Goal: Task Accomplishment & Management: Complete application form

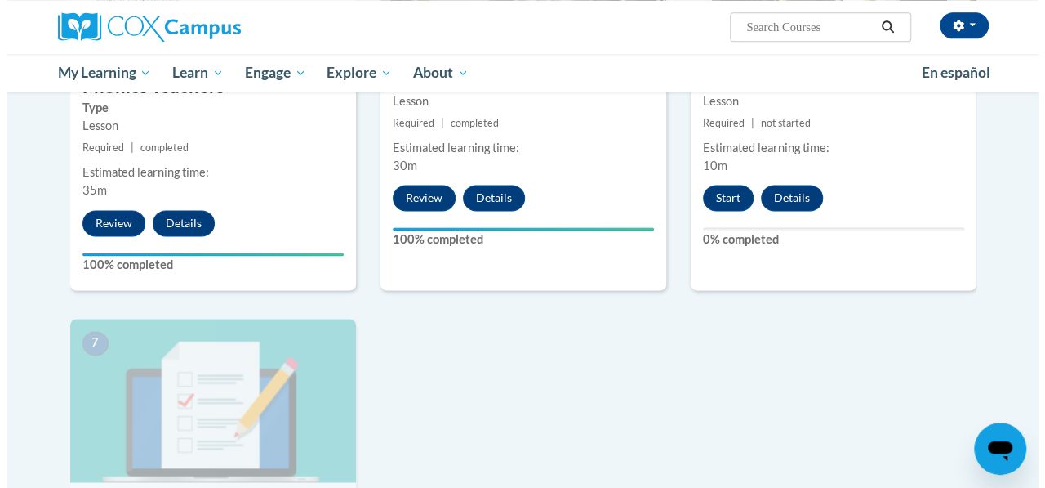
scroll to position [1052, 0]
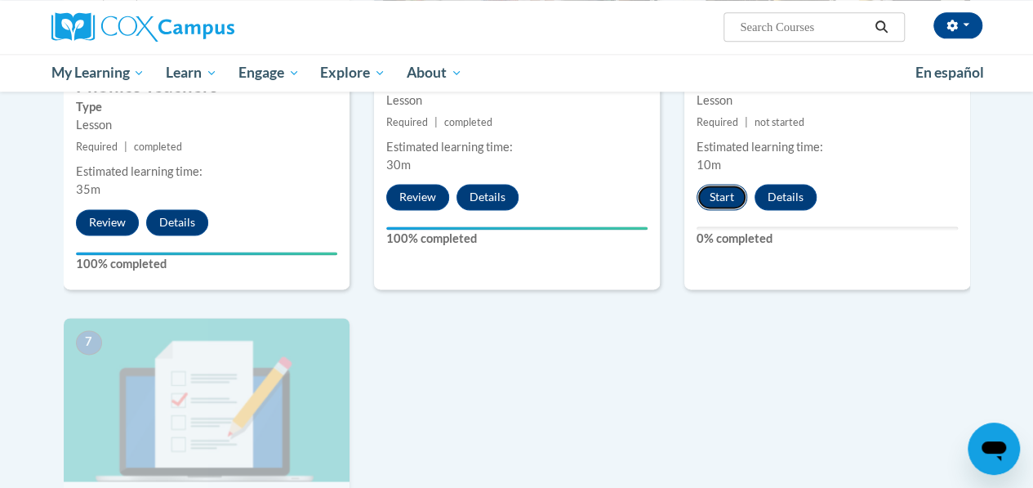
click at [719, 194] on button "Start" at bounding box center [722, 197] width 51 height 26
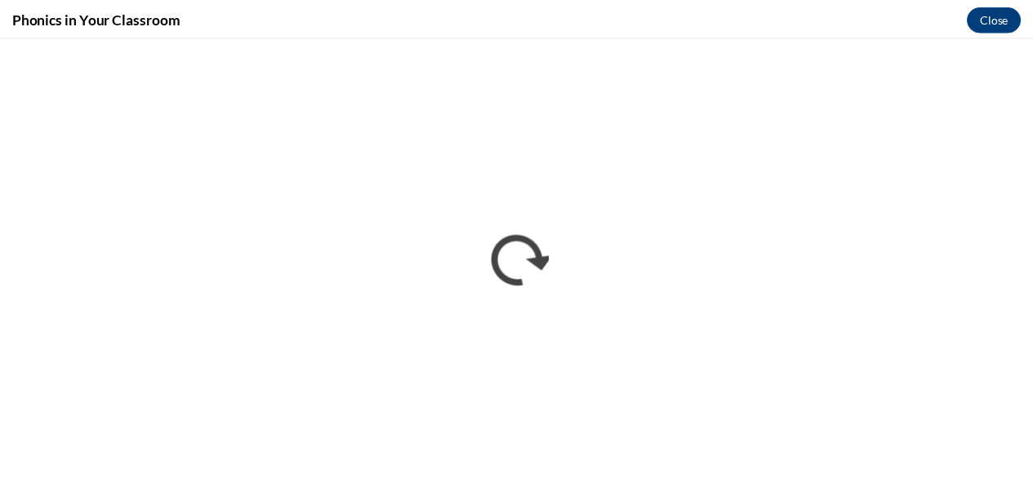
scroll to position [0, 0]
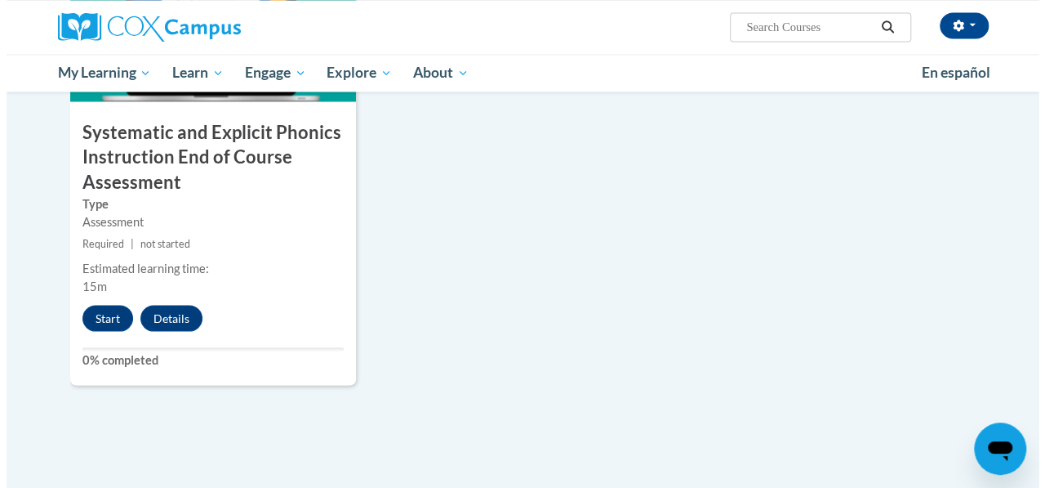
scroll to position [1406, 0]
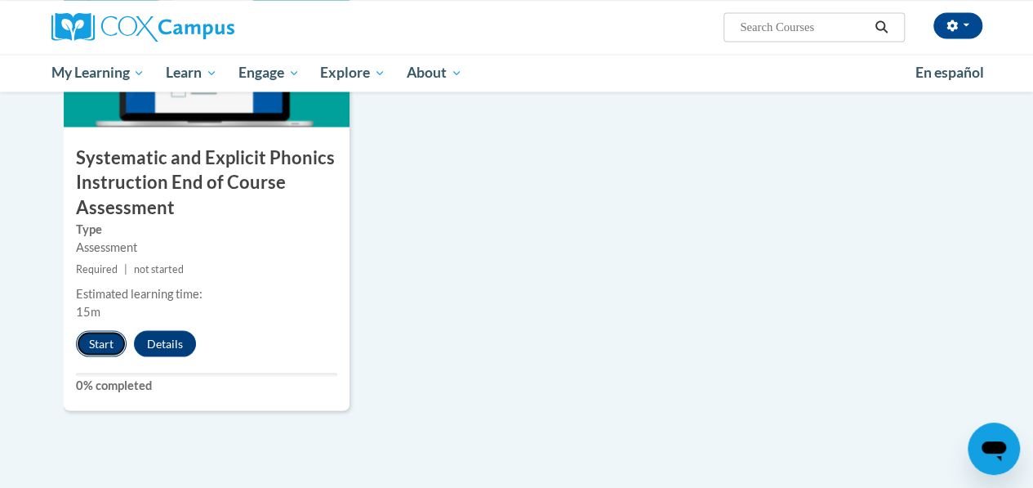
click at [80, 341] on button "Start" at bounding box center [101, 343] width 51 height 26
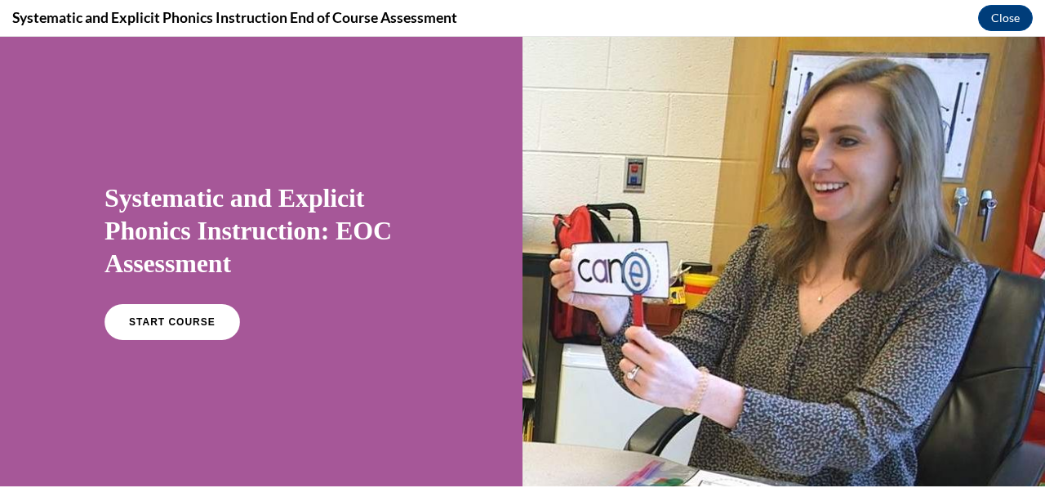
scroll to position [0, 0]
click at [185, 310] on link "START COURSE" at bounding box center [172, 322] width 142 height 38
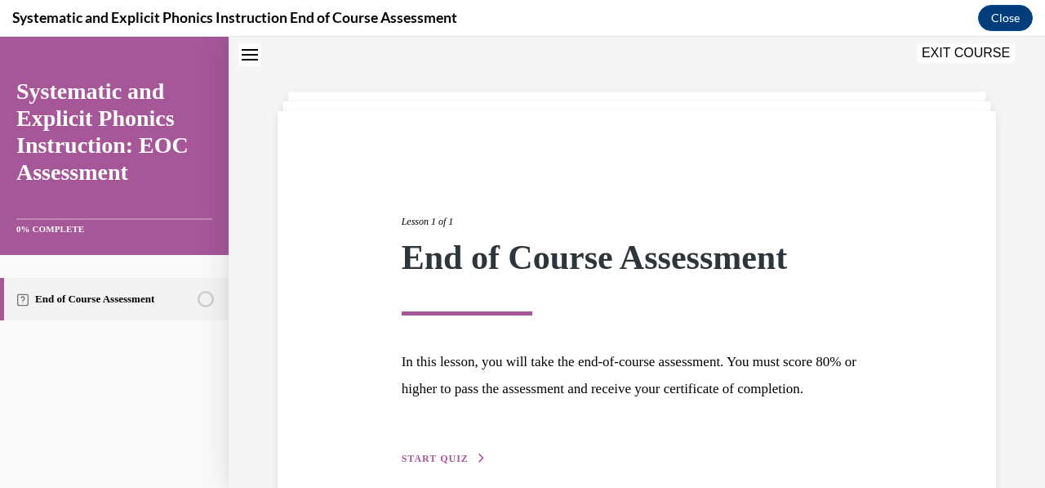
scroll to position [154, 0]
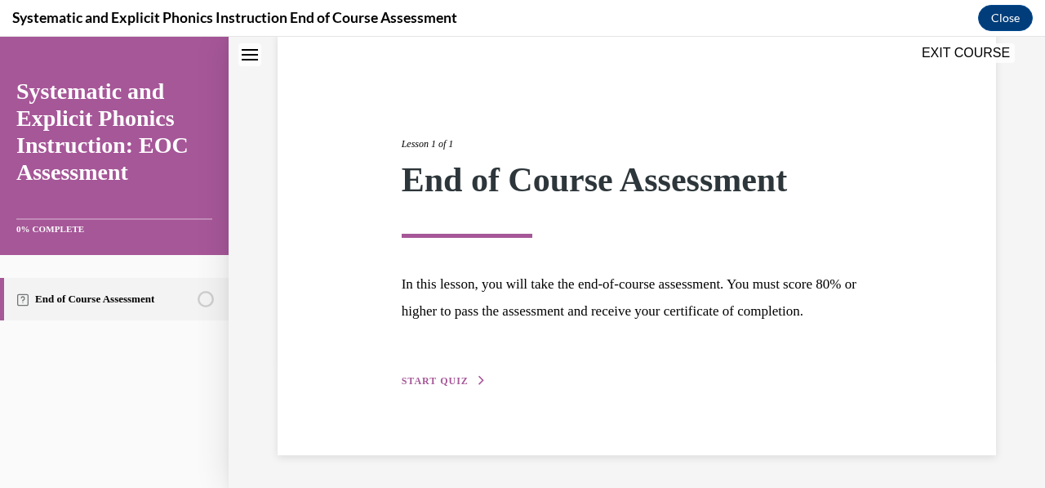
click at [457, 362] on div "Lesson 1 of 1 End of Course Assessment In this lesson, you will take the end-of…" at bounding box center [638, 244] width 496 height 291
click at [443, 395] on div "Lesson 1 of 1 End of Course Assessment In this lesson, you will take the end-of…" at bounding box center [637, 243] width 719 height 421
drag, startPoint x: 446, startPoint y: 390, endPoint x: 451, endPoint y: 381, distance: 9.5
click at [451, 381] on div "Lesson 1 of 1 End of Course Assessment In this lesson, you will take the end-of…" at bounding box center [637, 243] width 719 height 421
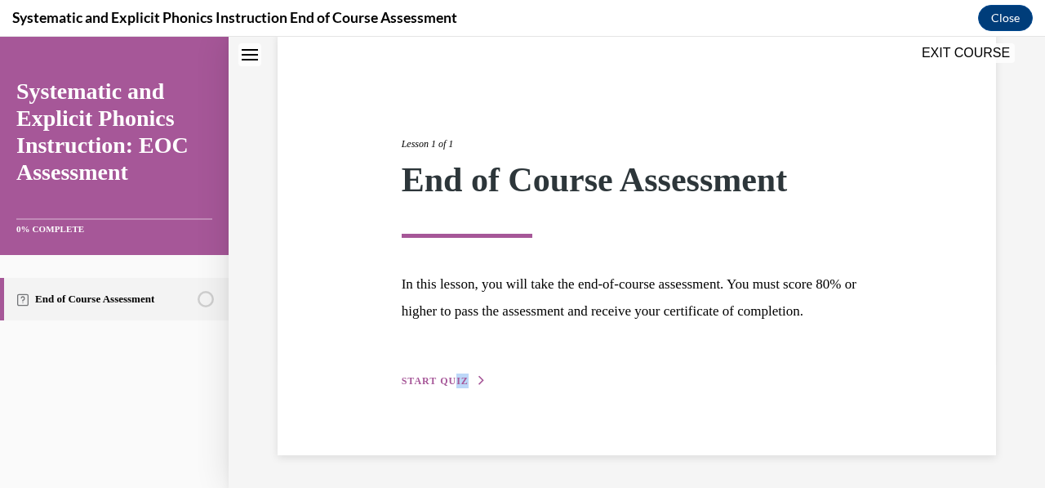
click at [451, 381] on span "START QUIZ" at bounding box center [435, 380] width 67 height 11
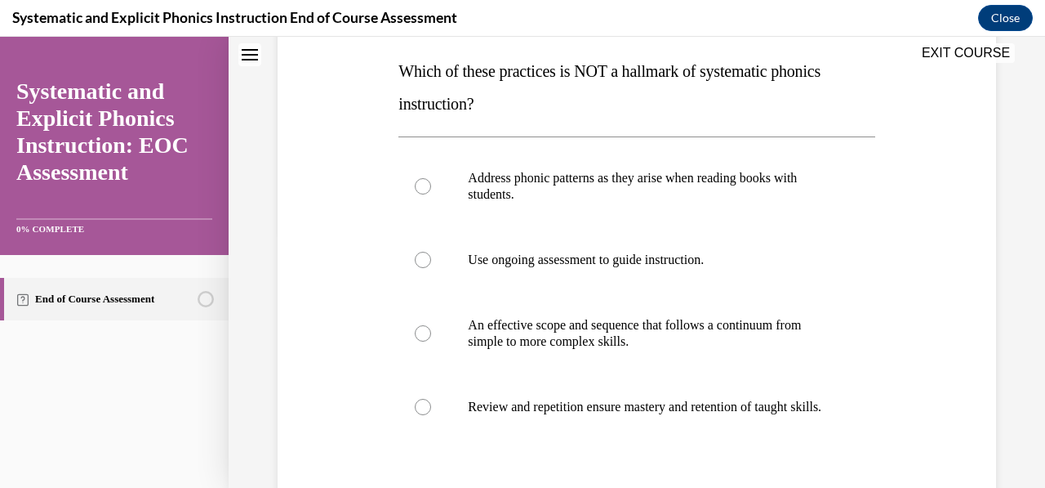
scroll to position [268, 0]
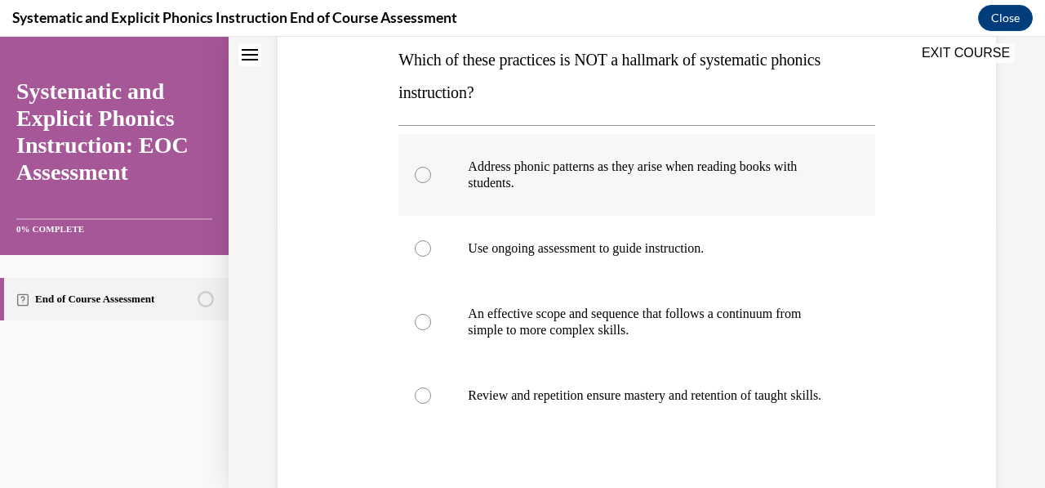
click at [653, 173] on p "Address phonic patterns as they arise when reading books with students." at bounding box center [651, 174] width 366 height 33
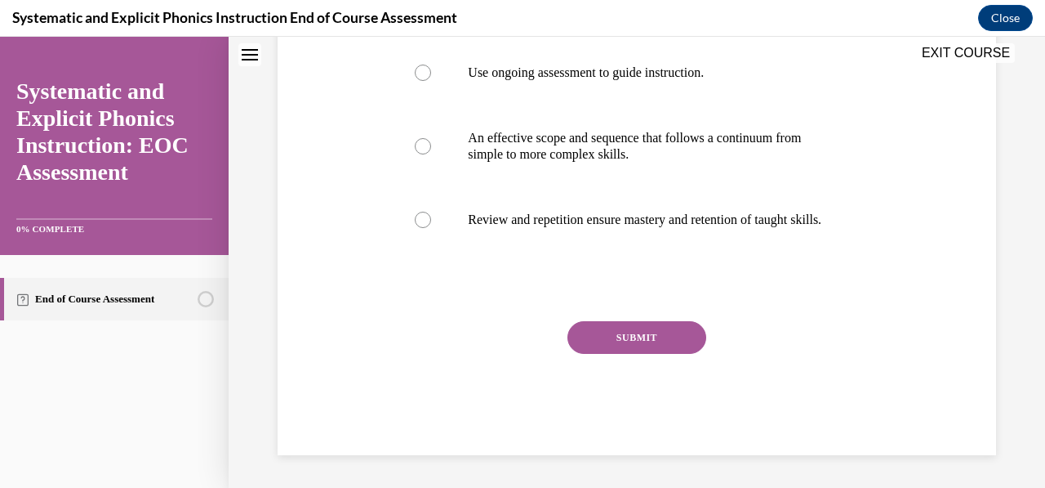
click at [661, 326] on button "SUBMIT" at bounding box center [637, 337] width 139 height 33
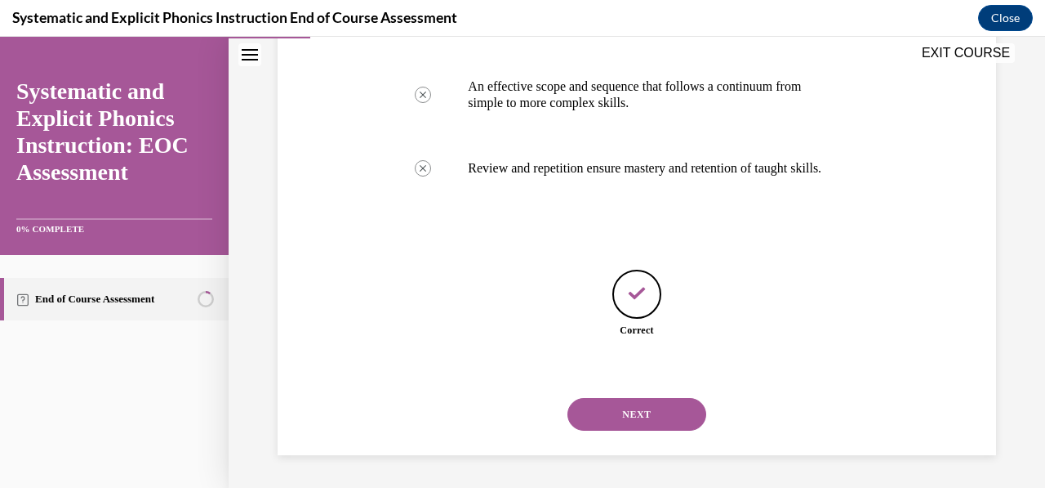
scroll to position [510, 0]
click at [664, 411] on button "NEXT" at bounding box center [637, 414] width 139 height 33
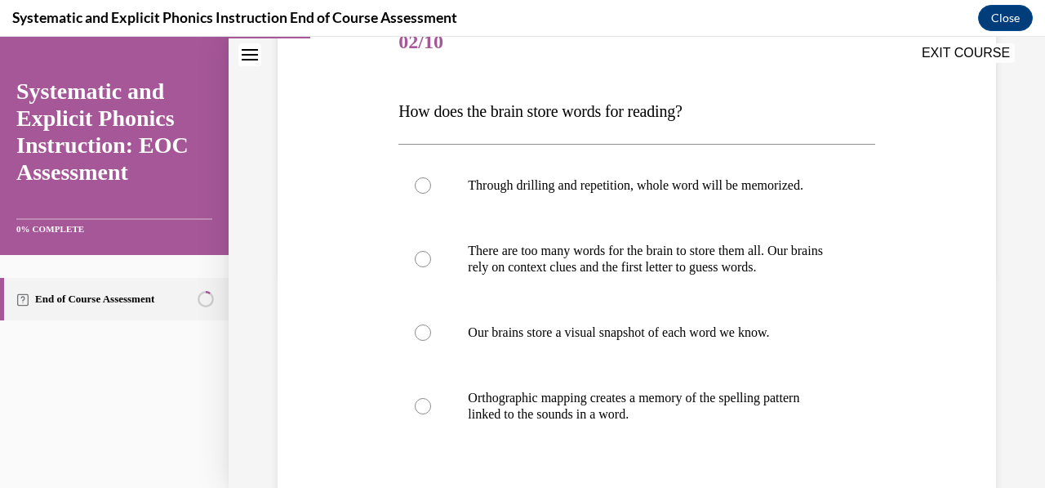
scroll to position [219, 0]
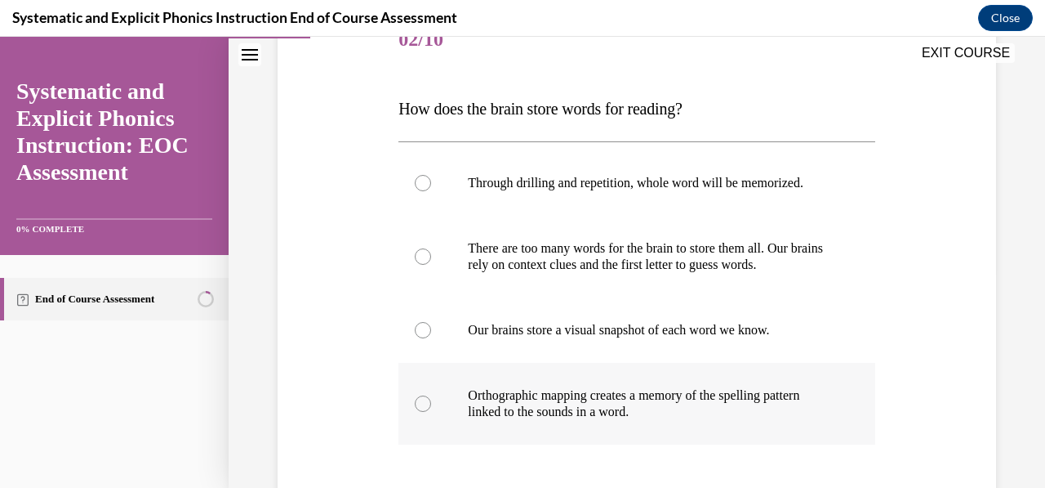
click at [692, 402] on p "Orthographic mapping creates a memory of the spelling pattern linked to the sou…" at bounding box center [651, 403] width 366 height 33
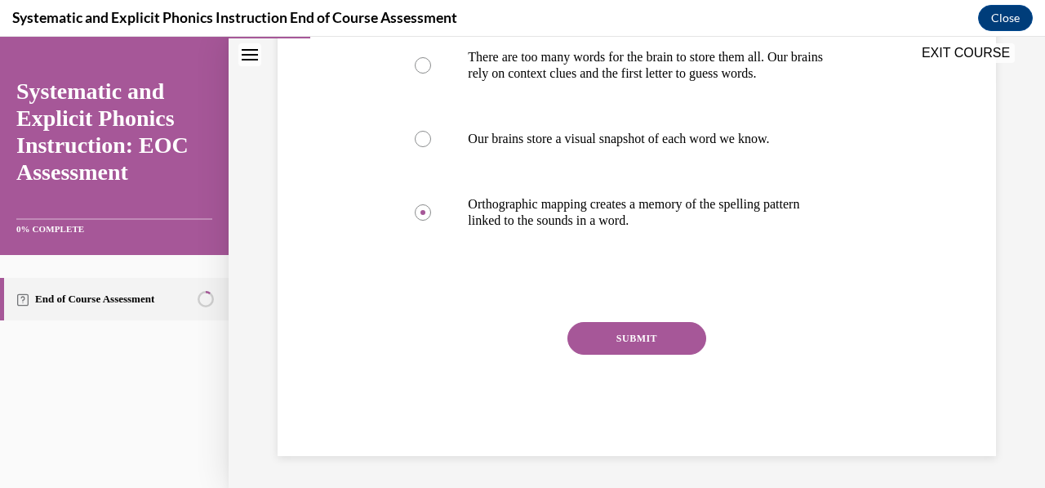
click at [664, 353] on button "SUBMIT" at bounding box center [637, 338] width 139 height 33
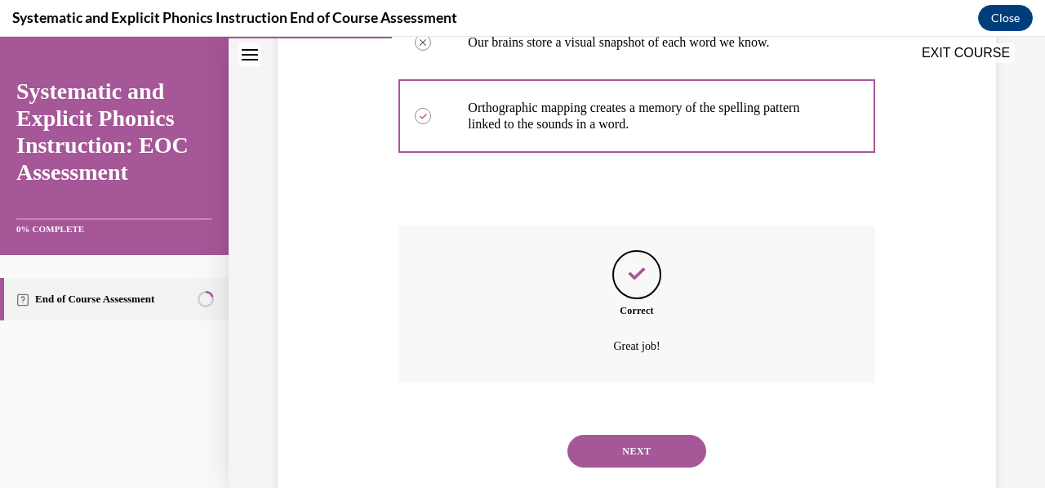
scroll to position [542, 0]
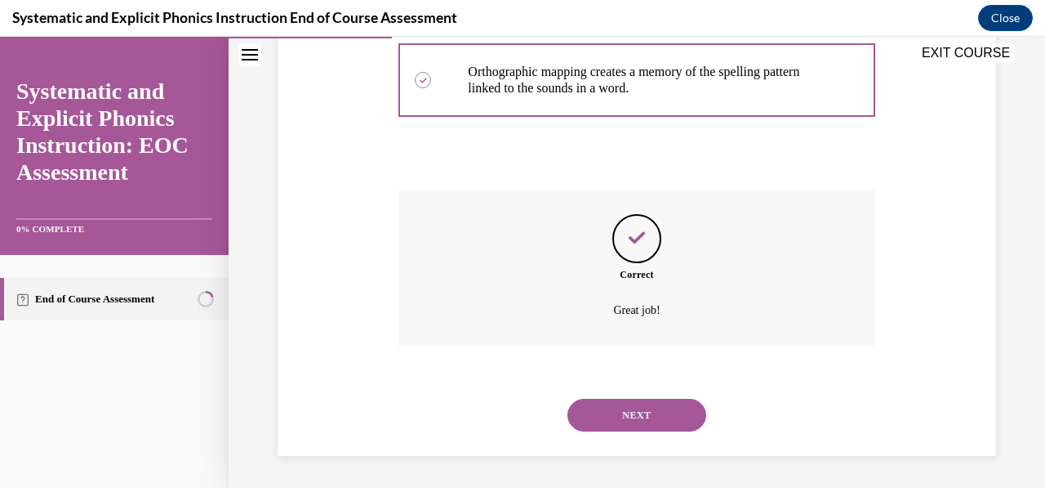
click at [662, 432] on div "NEXT" at bounding box center [637, 414] width 476 height 65
click at [668, 424] on button "NEXT" at bounding box center [637, 415] width 139 height 33
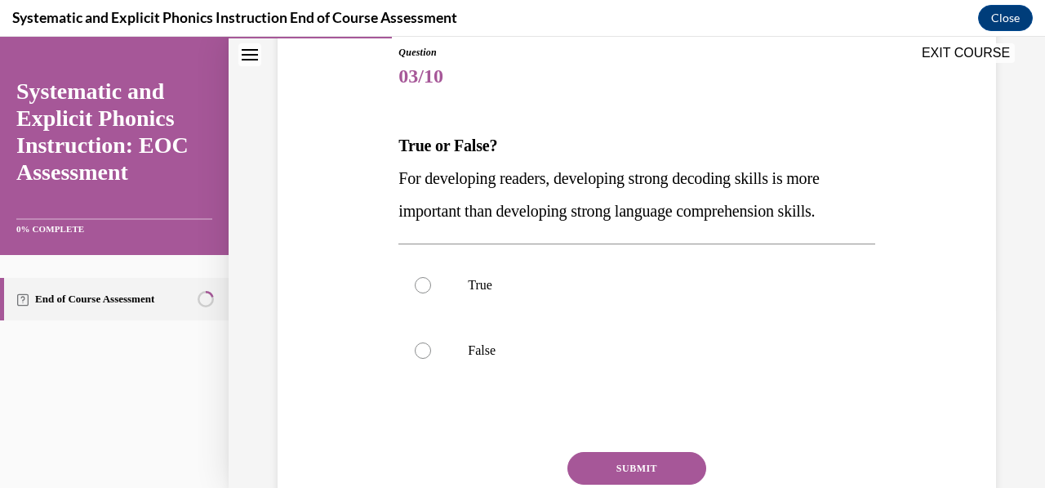
scroll to position [183, 0]
click at [746, 315] on div at bounding box center [637, 284] width 476 height 65
click at [731, 345] on p "False" at bounding box center [651, 349] width 366 height 16
click at [664, 474] on button "SUBMIT" at bounding box center [637, 467] width 139 height 33
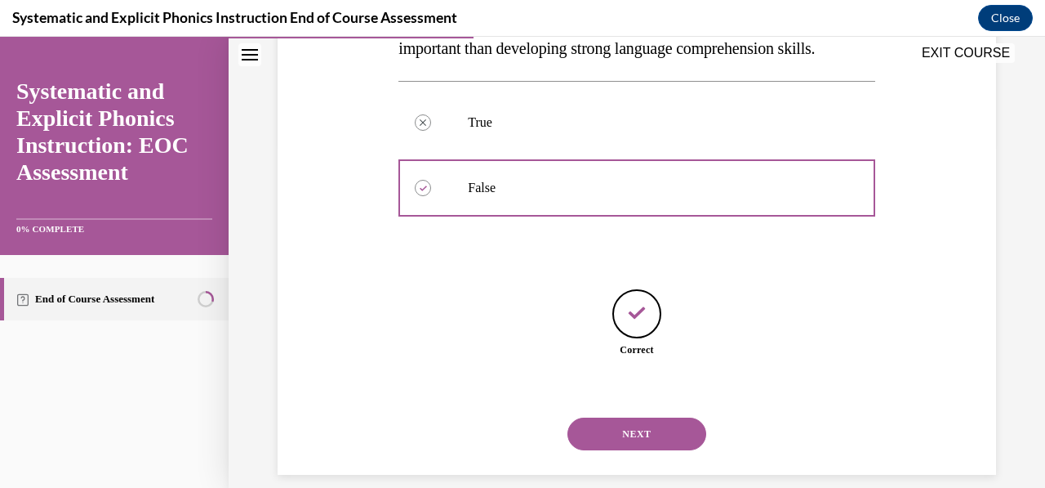
scroll to position [363, 0]
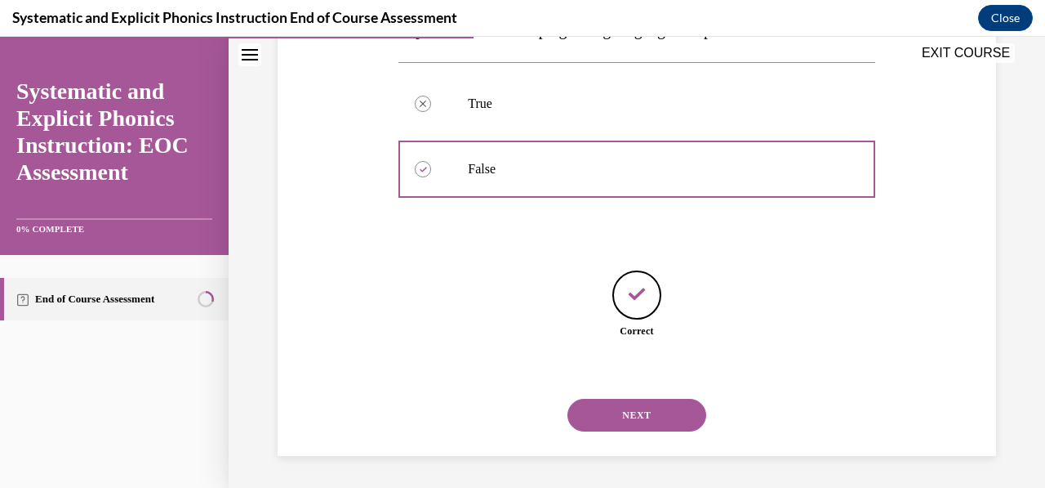
click at [637, 402] on button "NEXT" at bounding box center [637, 415] width 139 height 33
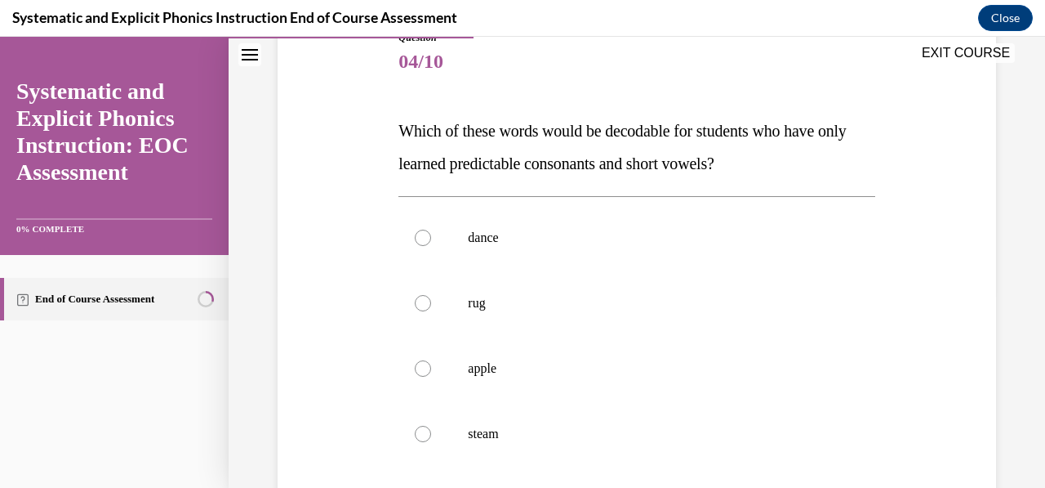
scroll to position [198, 0]
click at [707, 304] on p "rug" at bounding box center [651, 302] width 366 height 16
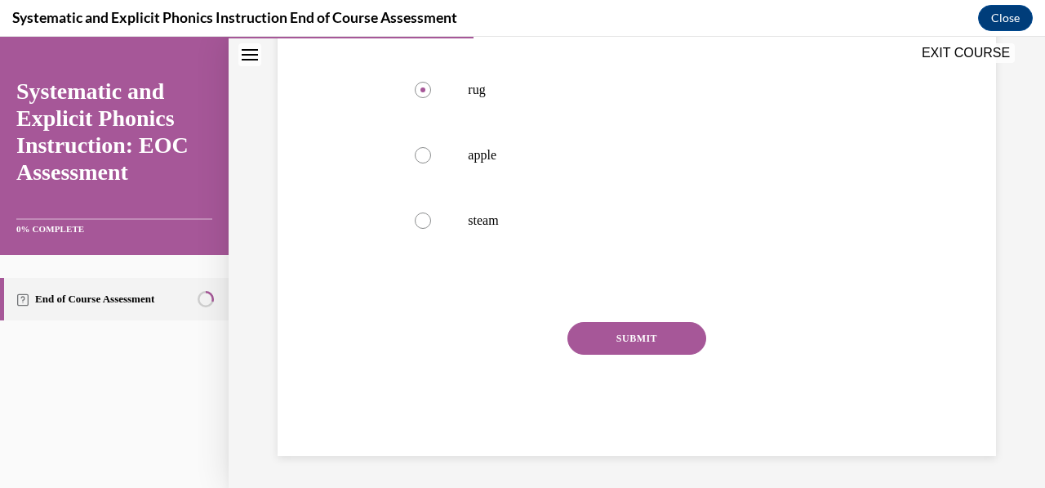
click at [657, 341] on button "SUBMIT" at bounding box center [637, 338] width 139 height 33
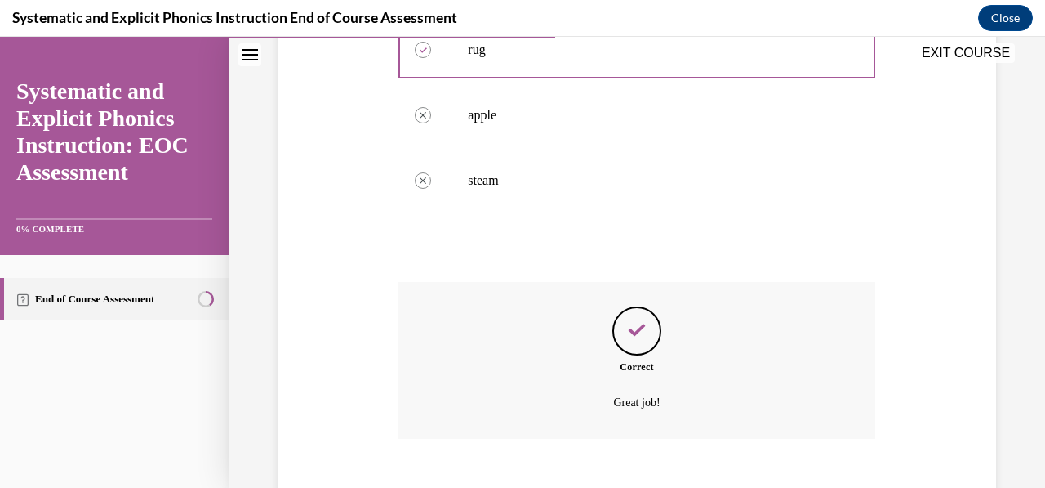
scroll to position [542, 0]
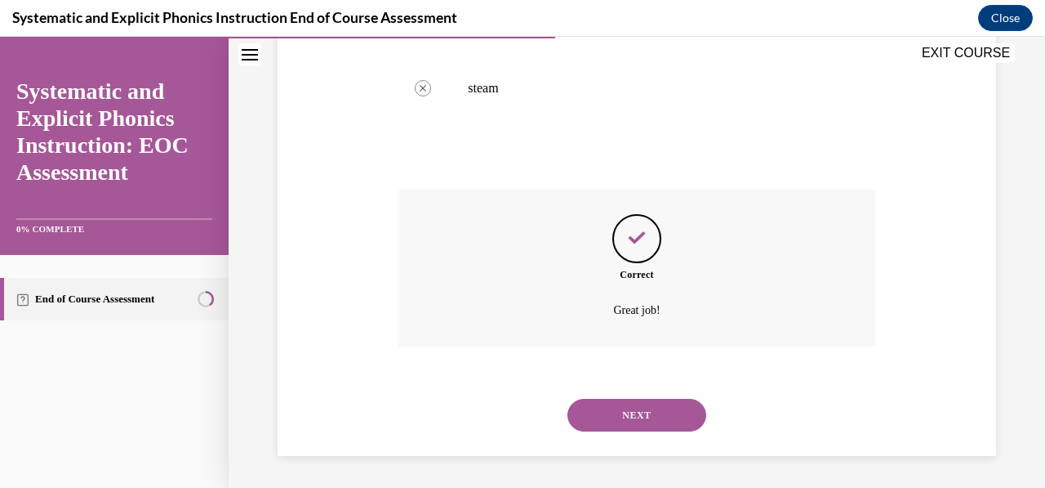
click at [660, 399] on button "NEXT" at bounding box center [637, 415] width 139 height 33
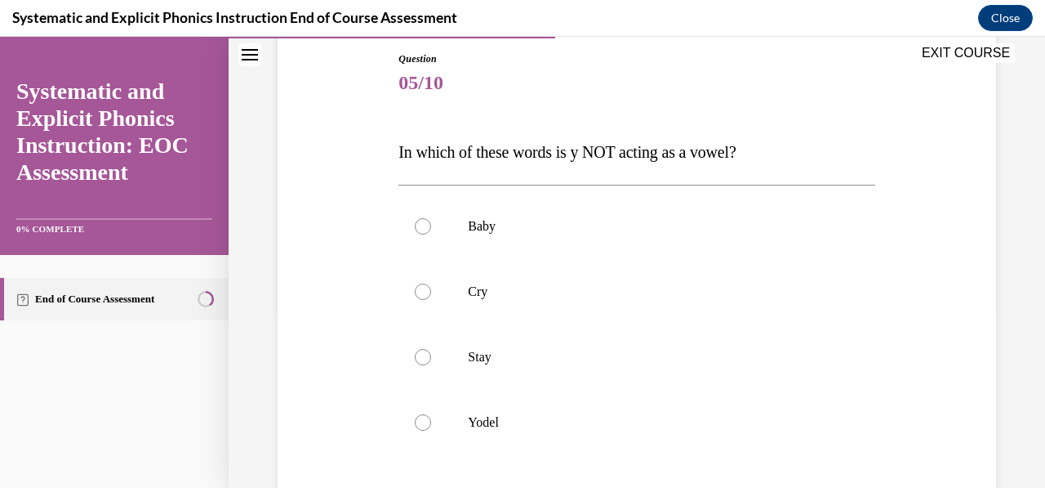
scroll to position [176, 0]
click at [633, 418] on p "Yodel" at bounding box center [651, 421] width 366 height 16
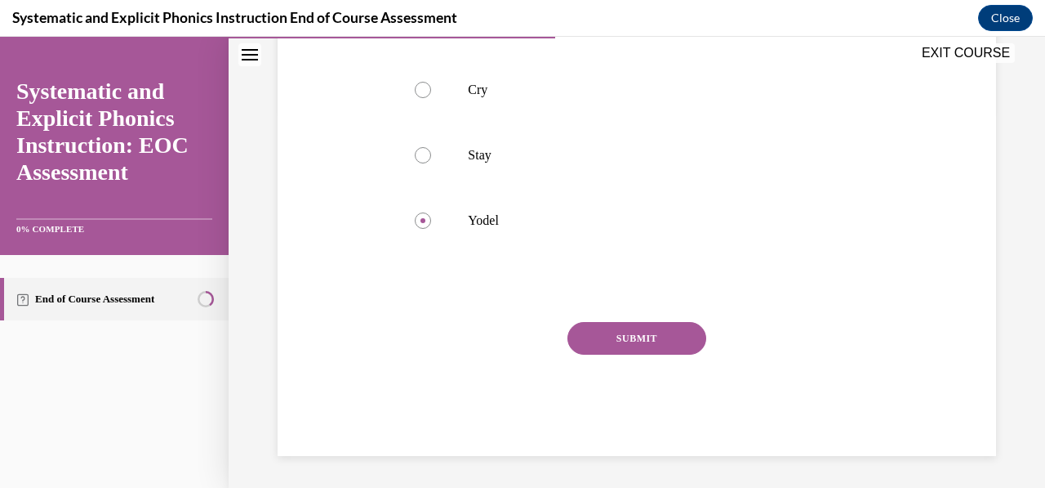
click at [619, 334] on button "SUBMIT" at bounding box center [637, 338] width 139 height 33
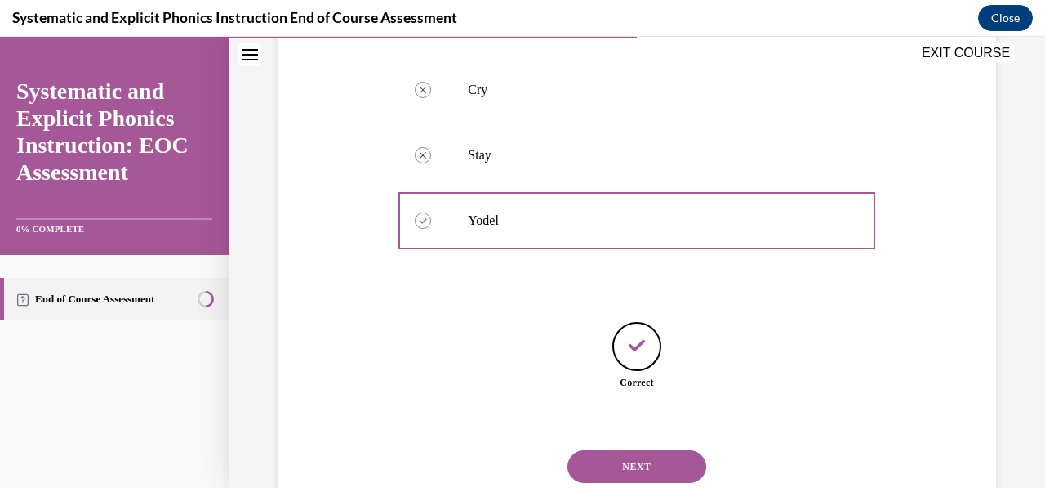
scroll to position [429, 0]
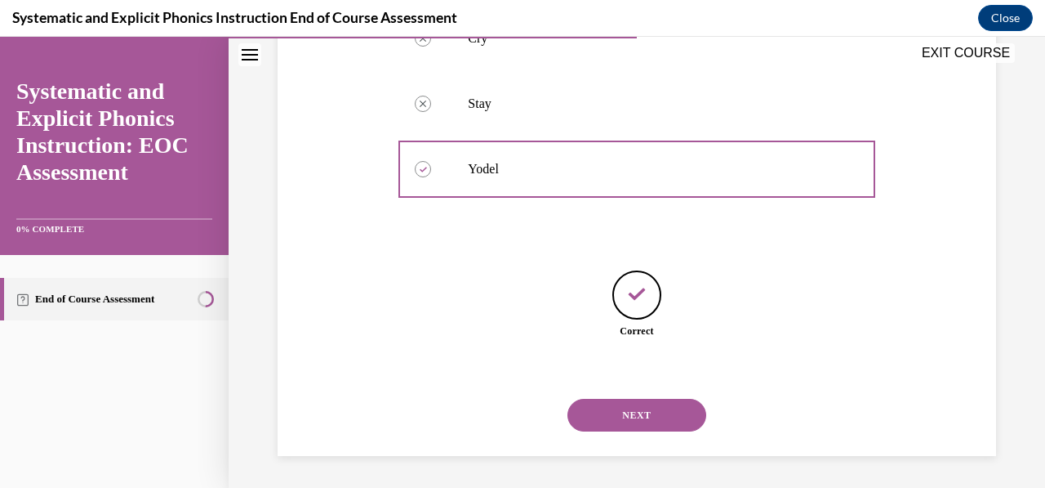
click at [639, 428] on button "NEXT" at bounding box center [637, 415] width 139 height 33
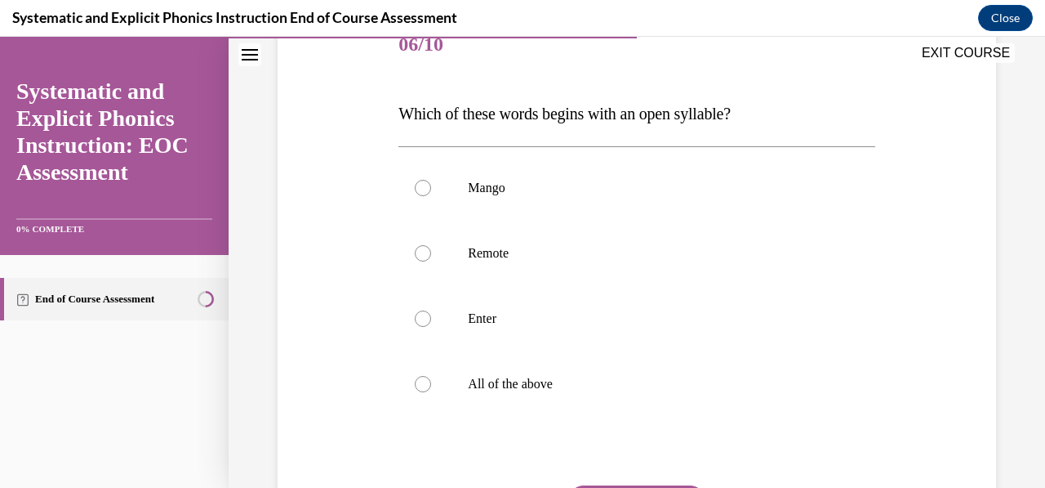
scroll to position [209, 0]
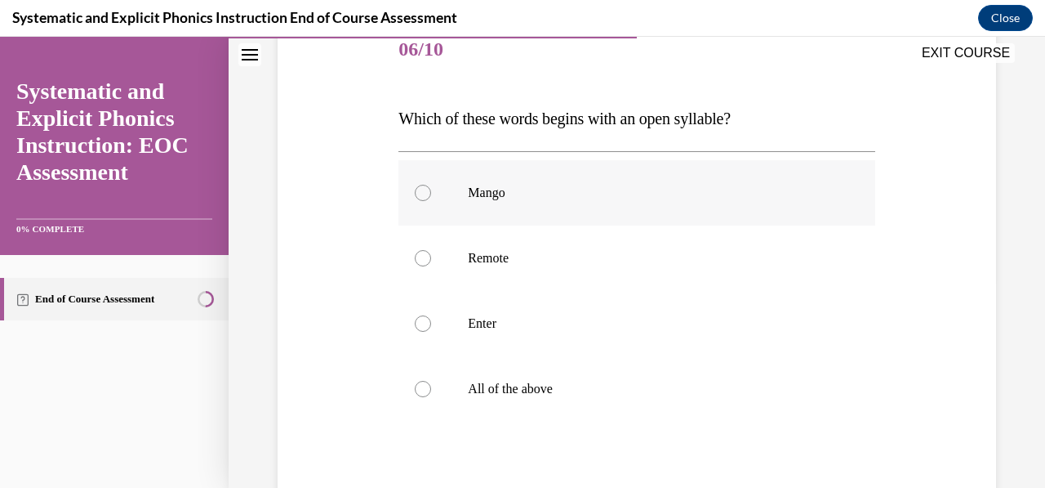
click at [670, 208] on div at bounding box center [637, 192] width 476 height 65
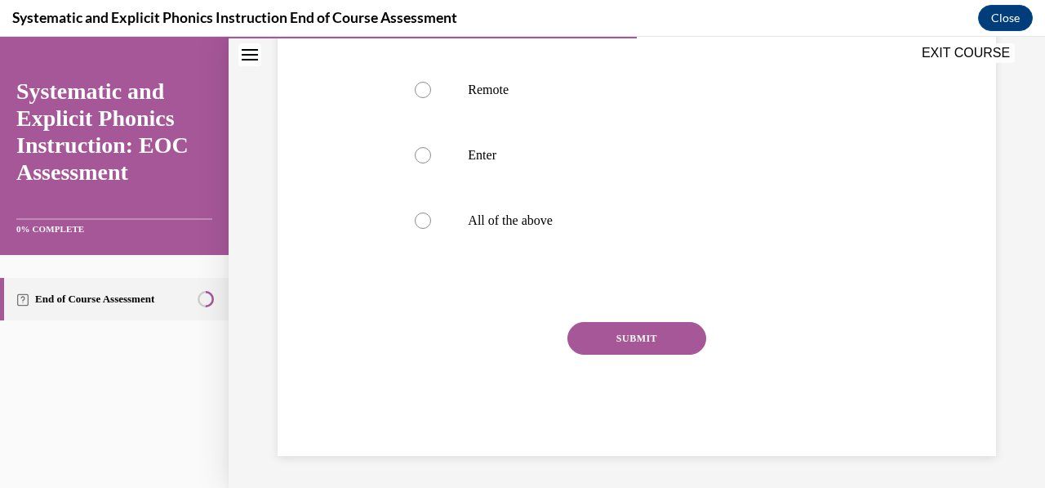
click at [687, 350] on button "SUBMIT" at bounding box center [637, 338] width 139 height 33
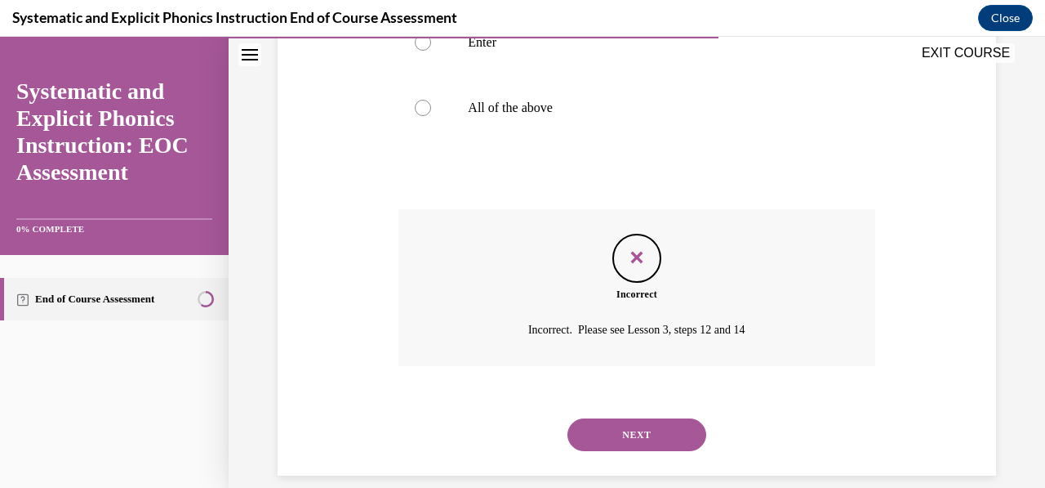
scroll to position [493, 0]
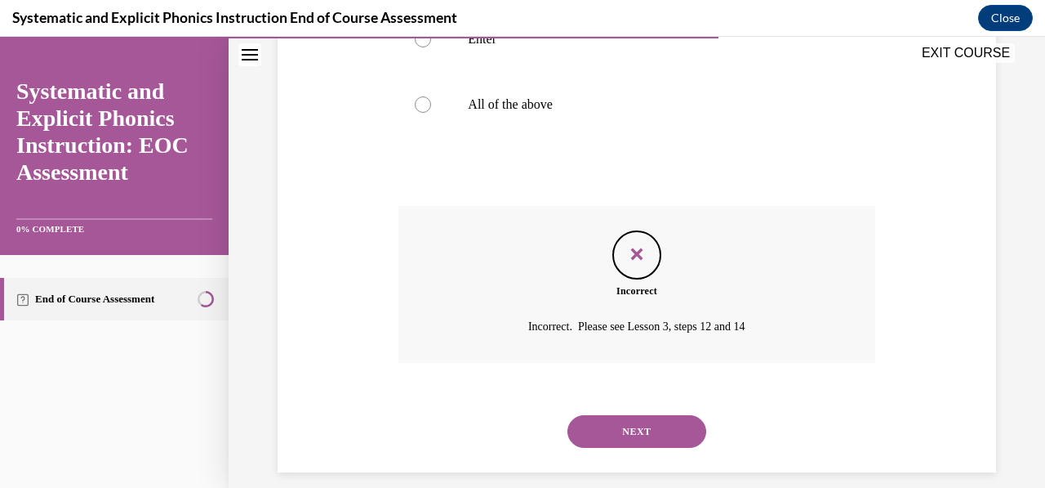
click at [652, 446] on button "NEXT" at bounding box center [637, 431] width 139 height 33
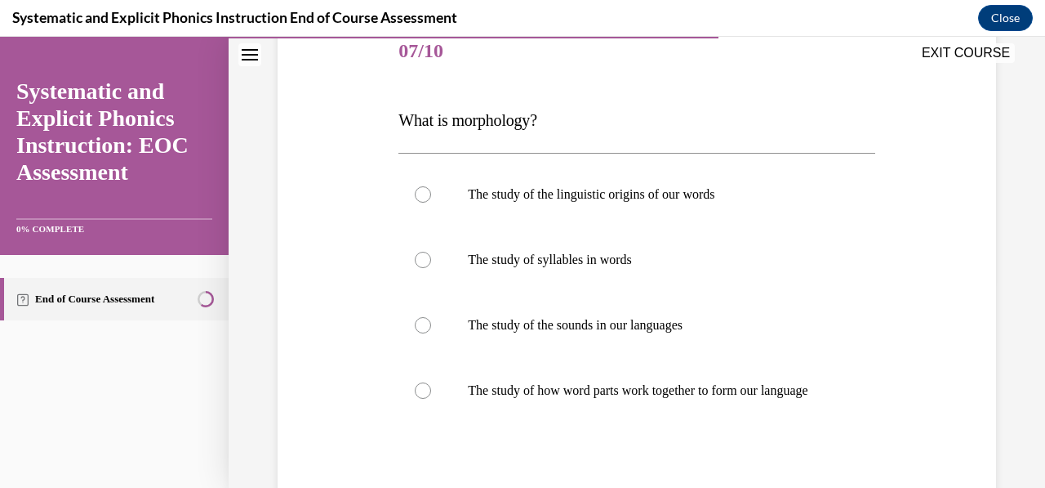
scroll to position [210, 0]
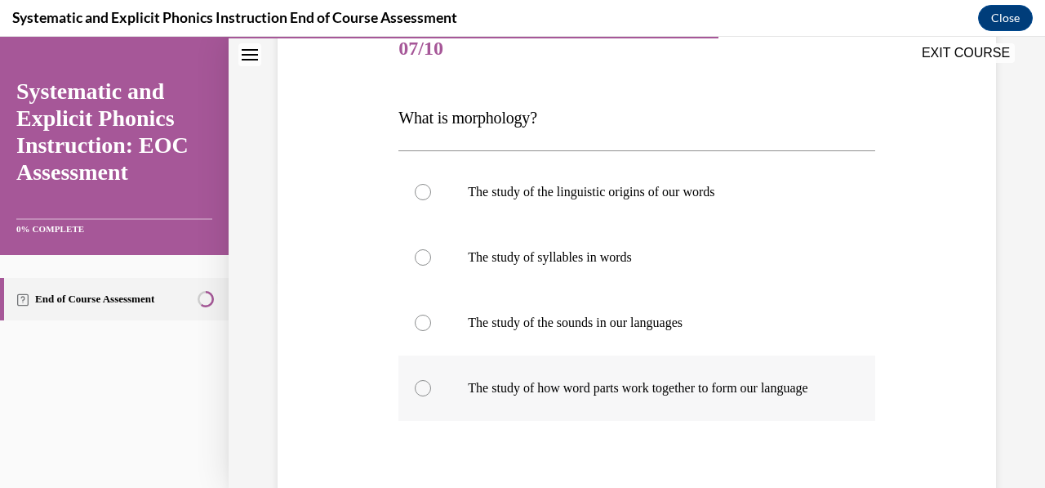
click at [675, 385] on p "The study of how word parts work together to form our language" at bounding box center [651, 388] width 366 height 16
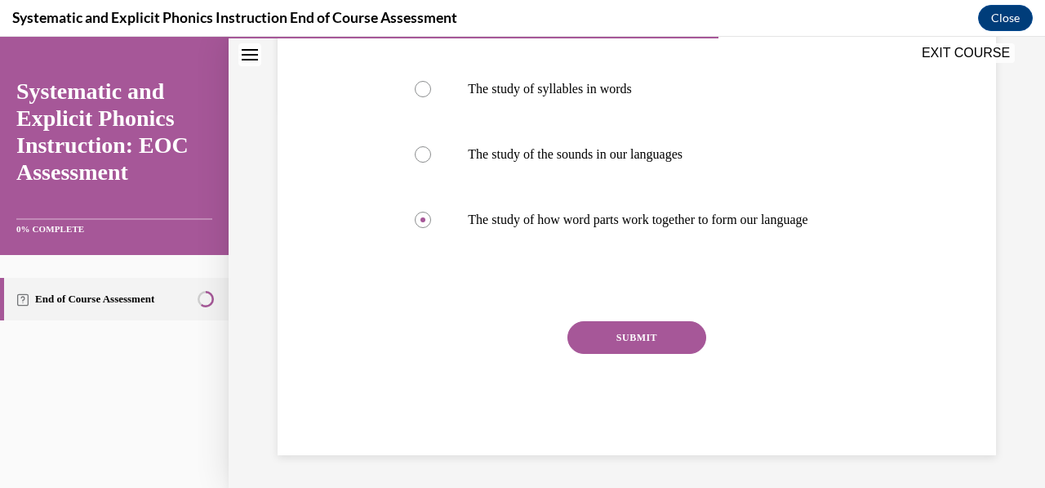
click at [675, 347] on button "SUBMIT" at bounding box center [637, 337] width 139 height 33
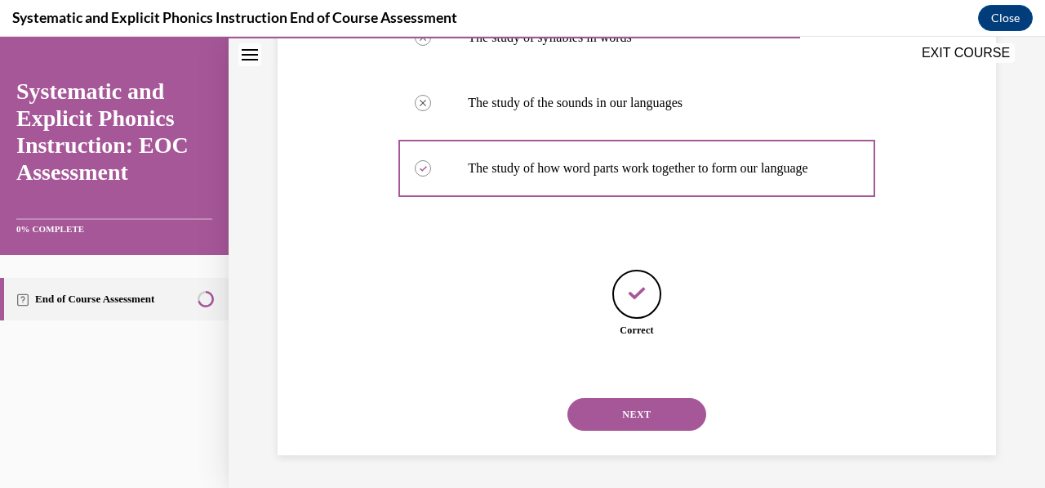
scroll to position [430, 0]
click at [660, 422] on button "NEXT" at bounding box center [637, 414] width 139 height 33
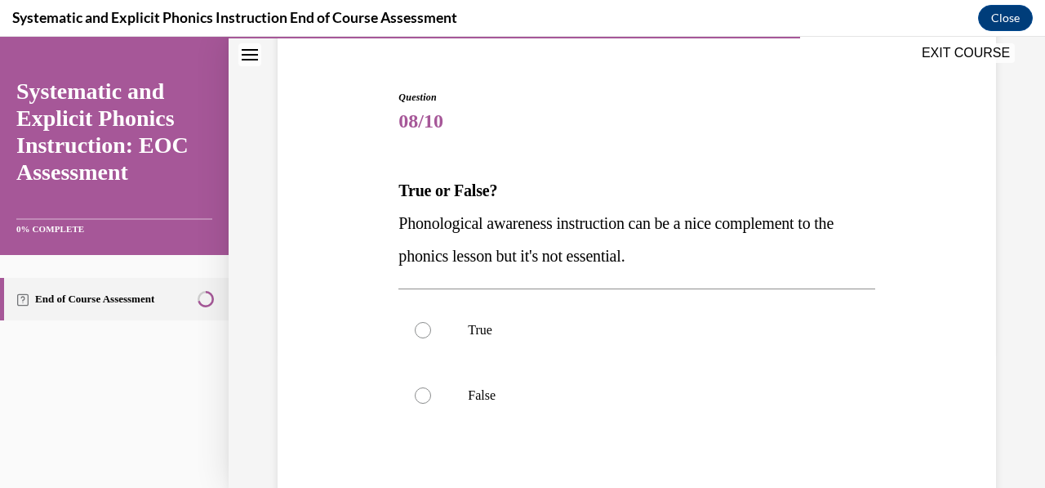
scroll to position [155, 0]
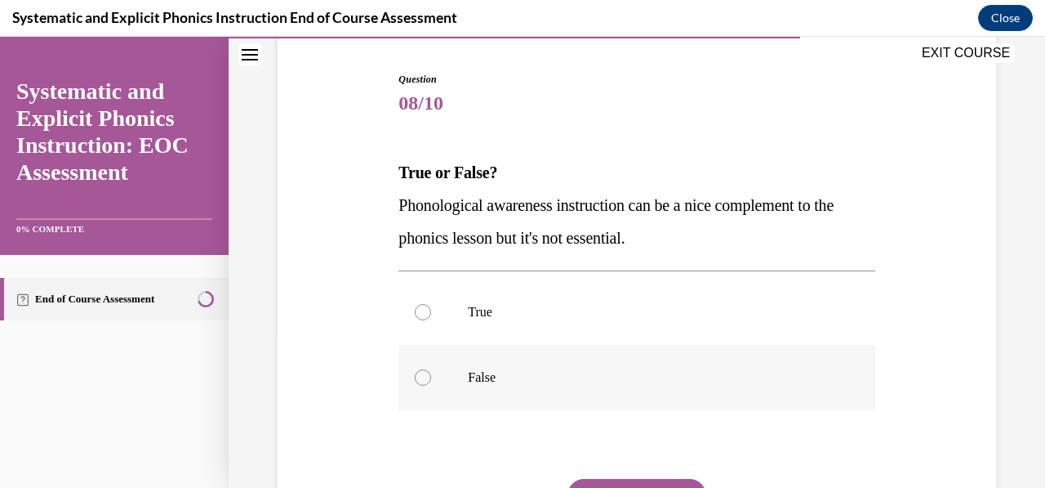
click at [726, 376] on p "False" at bounding box center [651, 377] width 366 height 16
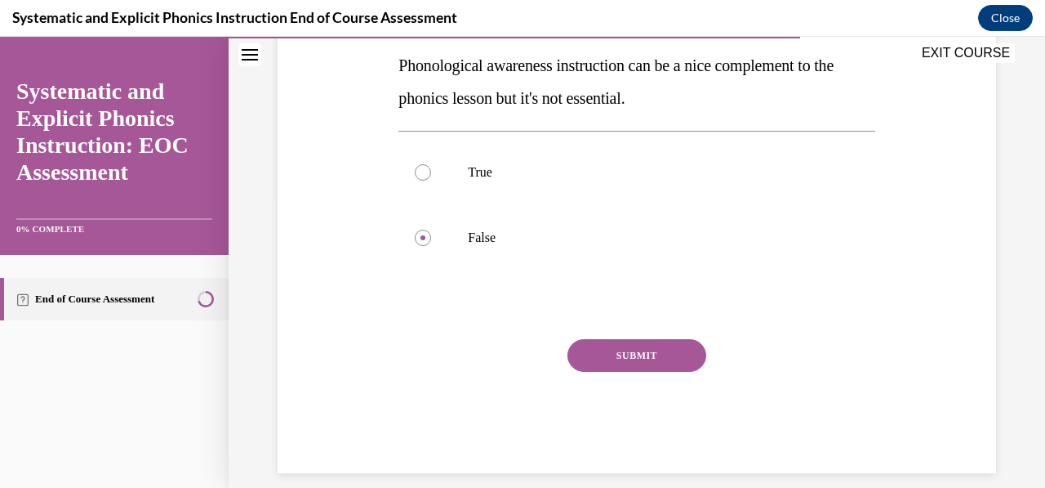
click at [606, 344] on button "SUBMIT" at bounding box center [637, 355] width 139 height 33
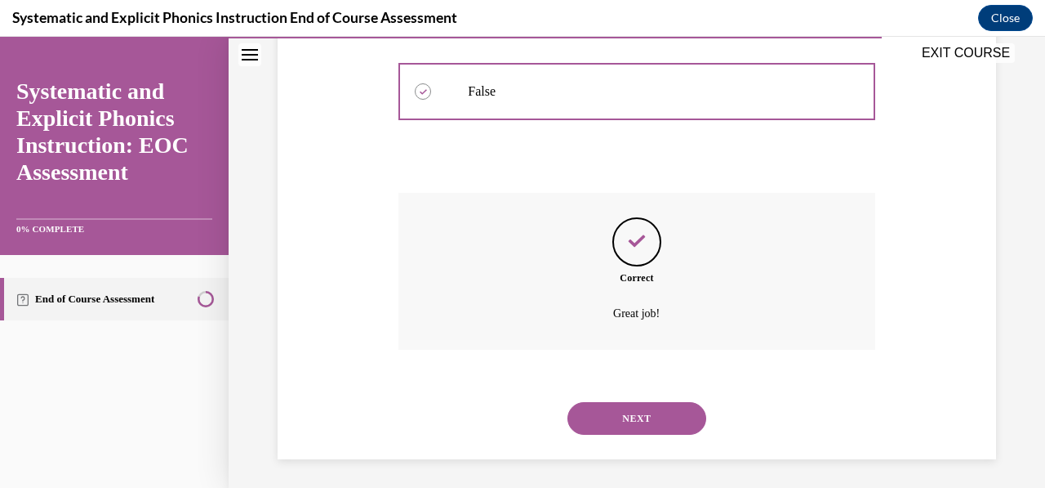
scroll to position [444, 0]
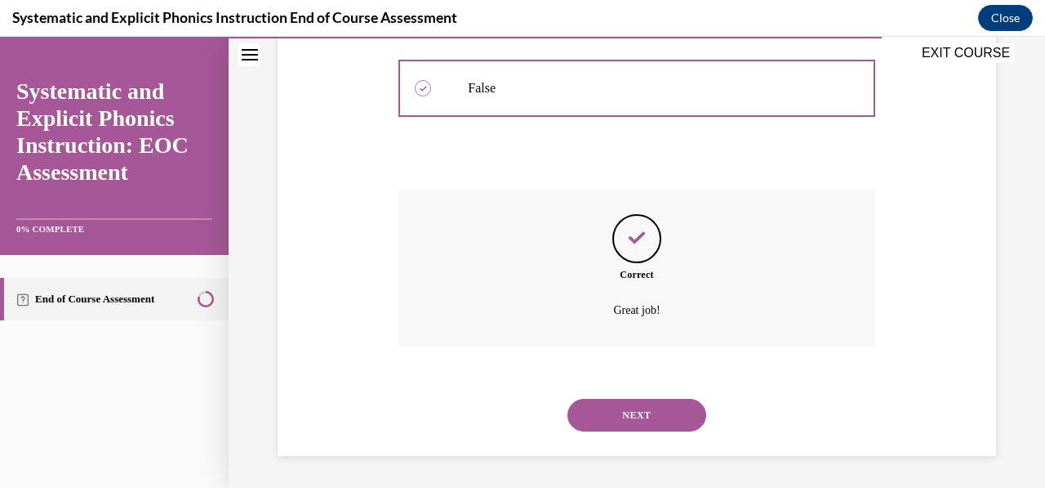
click at [653, 410] on button "NEXT" at bounding box center [637, 415] width 139 height 33
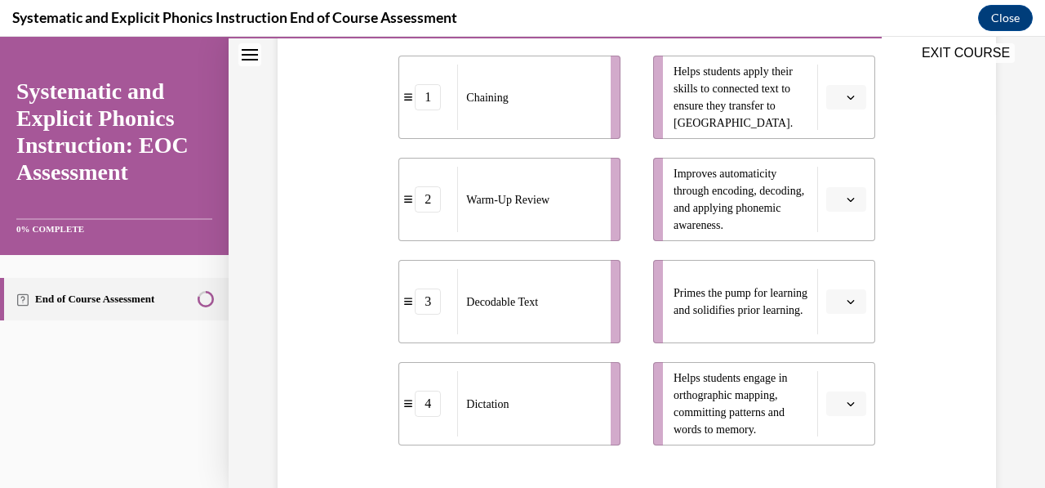
scroll to position [370, 0]
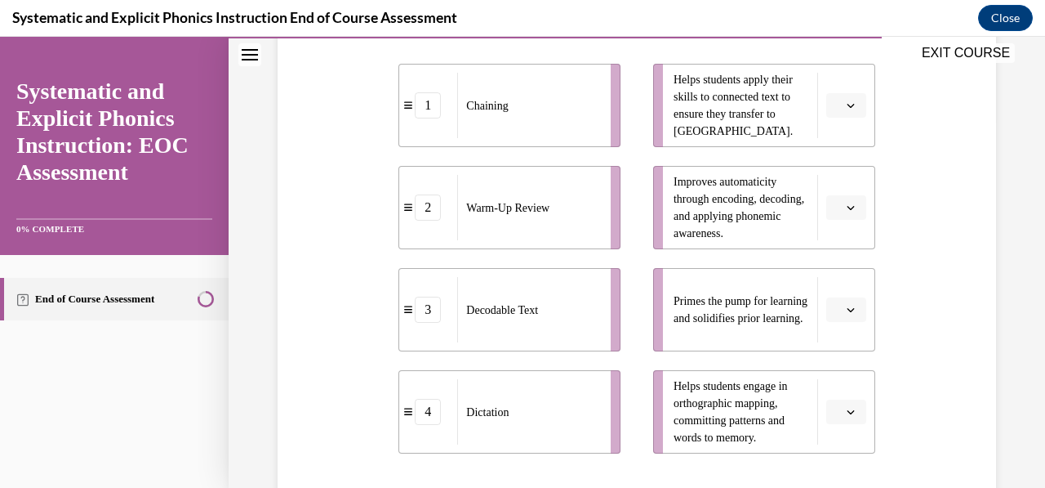
click at [847, 105] on icon "button" at bounding box center [851, 105] width 8 height 8
click at [835, 163] on div "1" at bounding box center [833, 174] width 40 height 33
click at [845, 318] on button "button" at bounding box center [846, 309] width 40 height 24
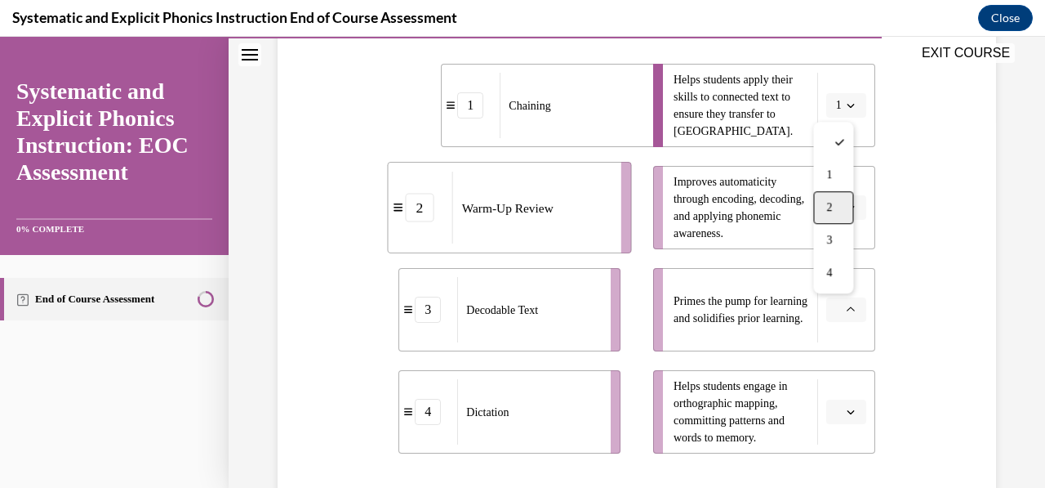
click at [832, 219] on div "2" at bounding box center [833, 207] width 40 height 33
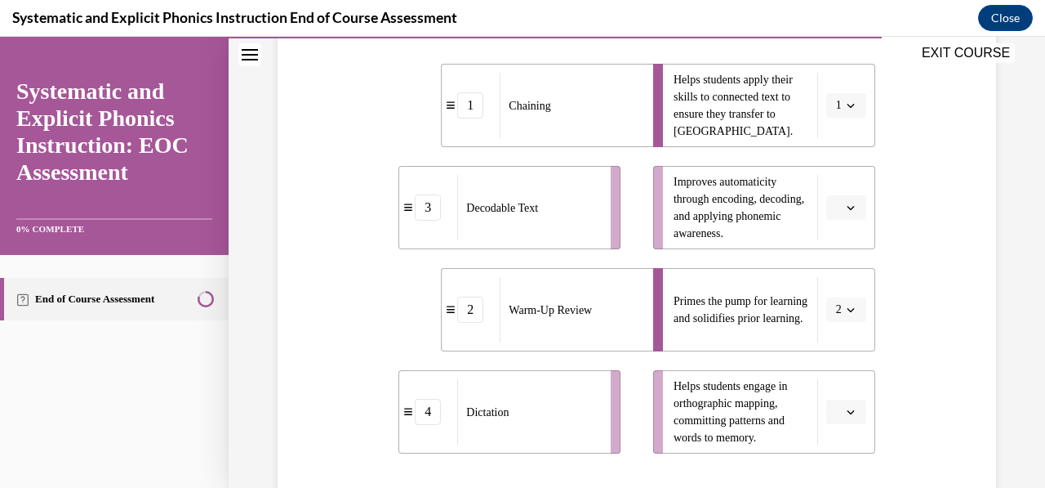
click at [847, 410] on icon "button" at bounding box center [851, 412] width 8 height 8
click at [836, 343] on div "3" at bounding box center [833, 342] width 40 height 33
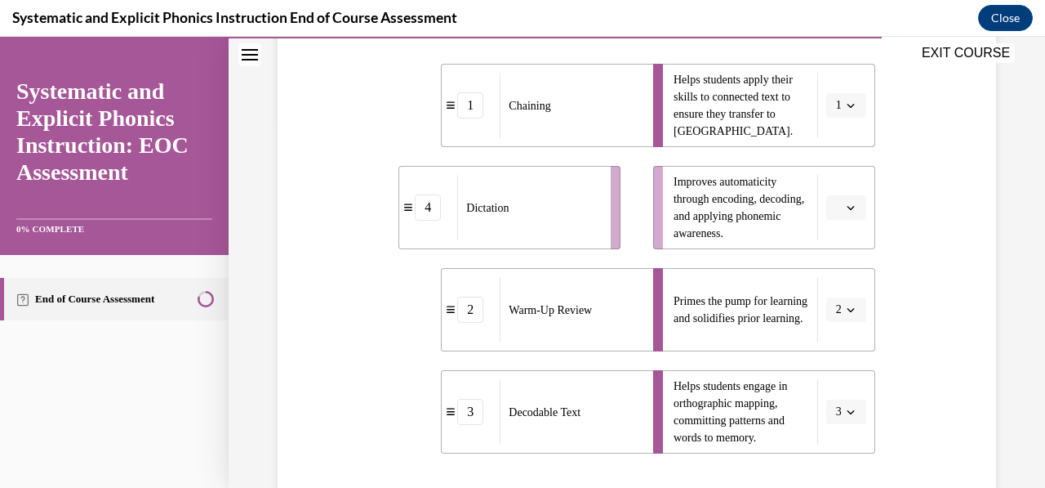
click at [847, 205] on icon "button" at bounding box center [851, 207] width 8 height 8
click at [828, 367] on span "4" at bounding box center [829, 373] width 6 height 13
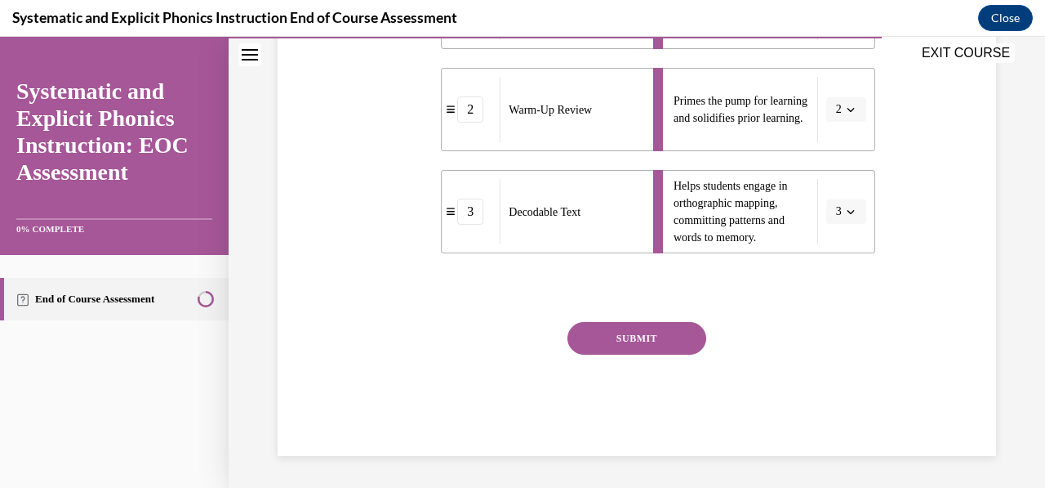
click at [640, 339] on button "SUBMIT" at bounding box center [637, 338] width 139 height 33
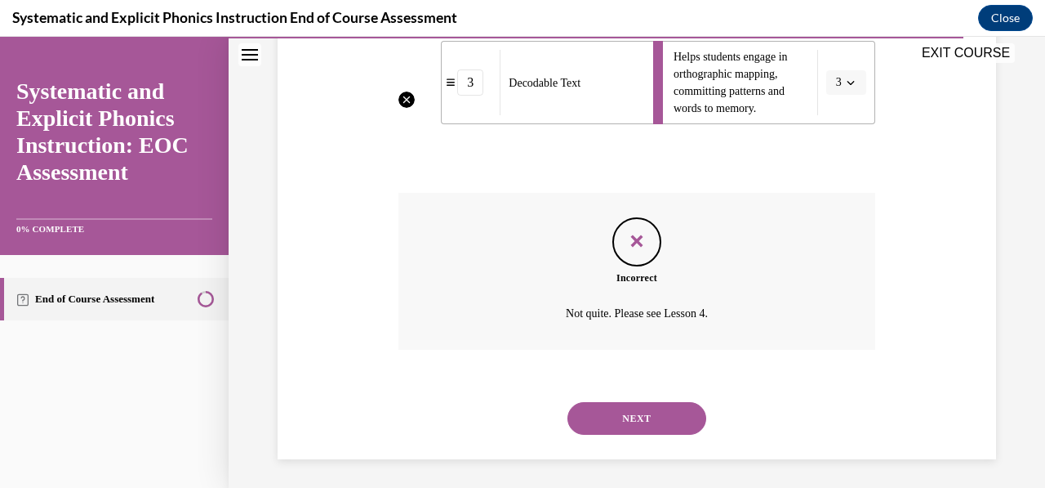
scroll to position [702, 0]
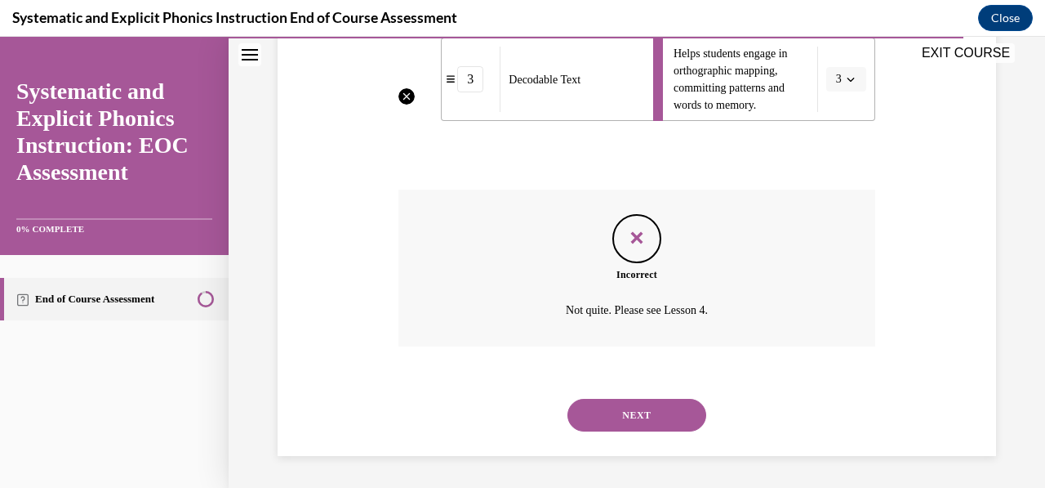
click at [670, 410] on button "NEXT" at bounding box center [637, 415] width 139 height 33
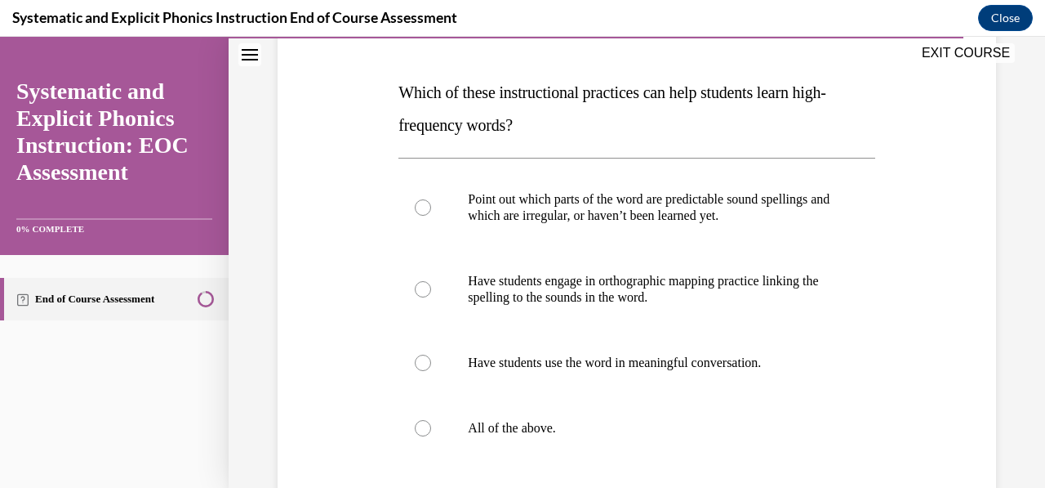
scroll to position [234, 0]
click at [679, 430] on p "All of the above." at bounding box center [651, 429] width 366 height 16
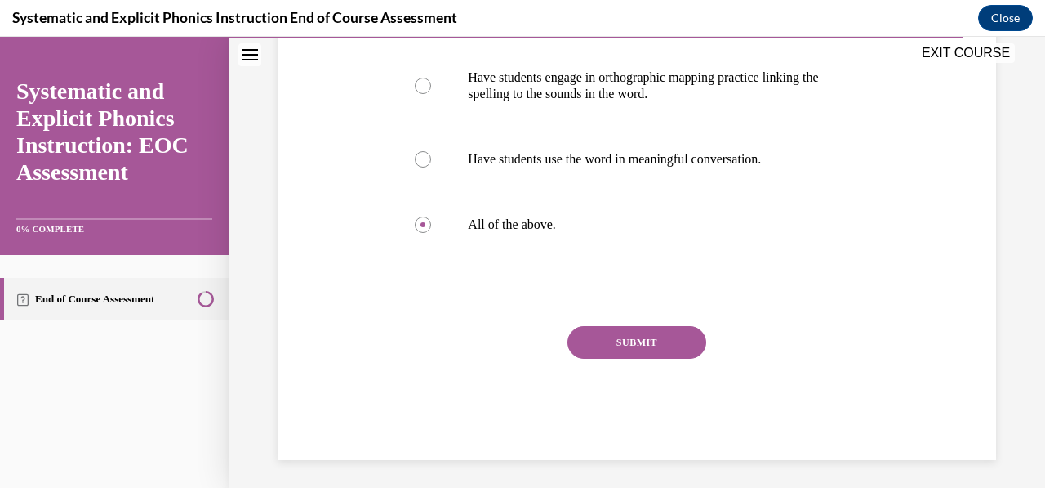
click at [632, 342] on button "SUBMIT" at bounding box center [637, 342] width 139 height 33
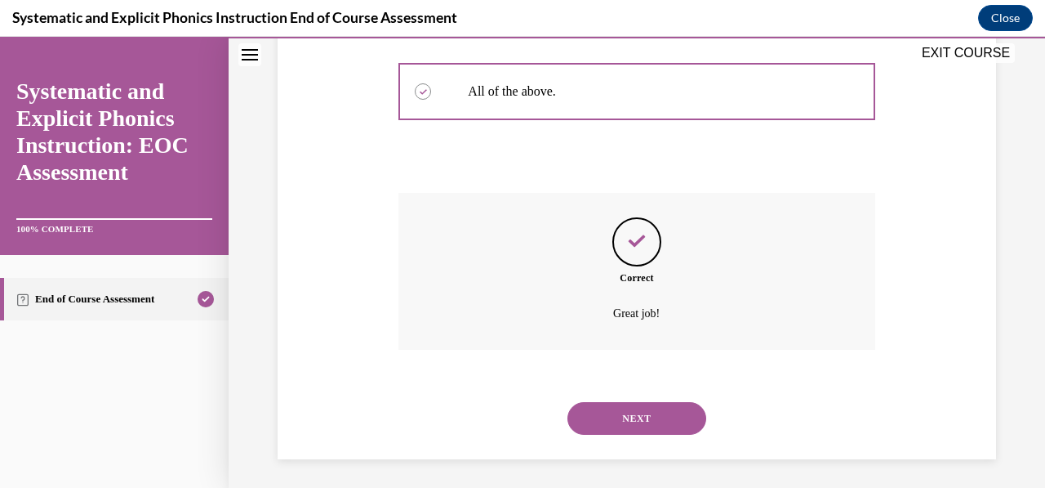
scroll to position [575, 0]
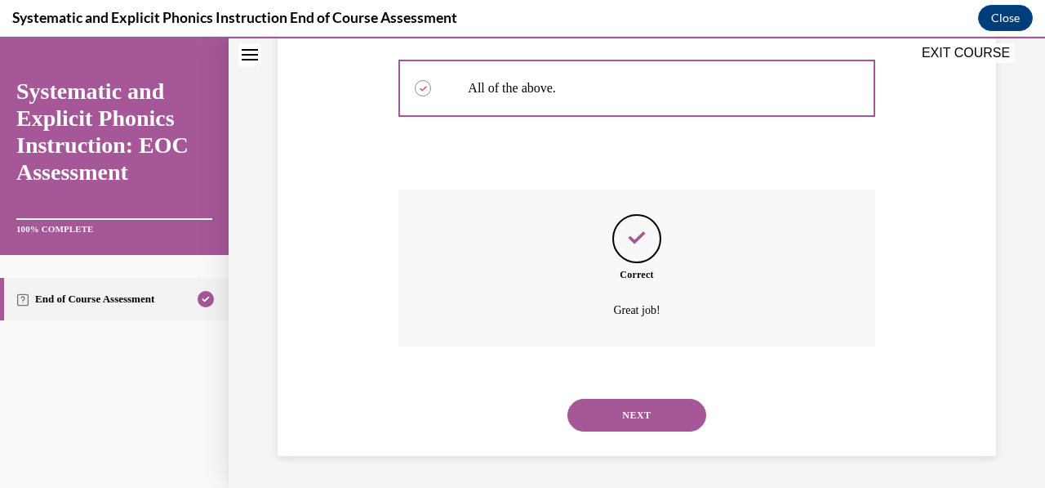
click at [657, 411] on button "NEXT" at bounding box center [637, 415] width 139 height 33
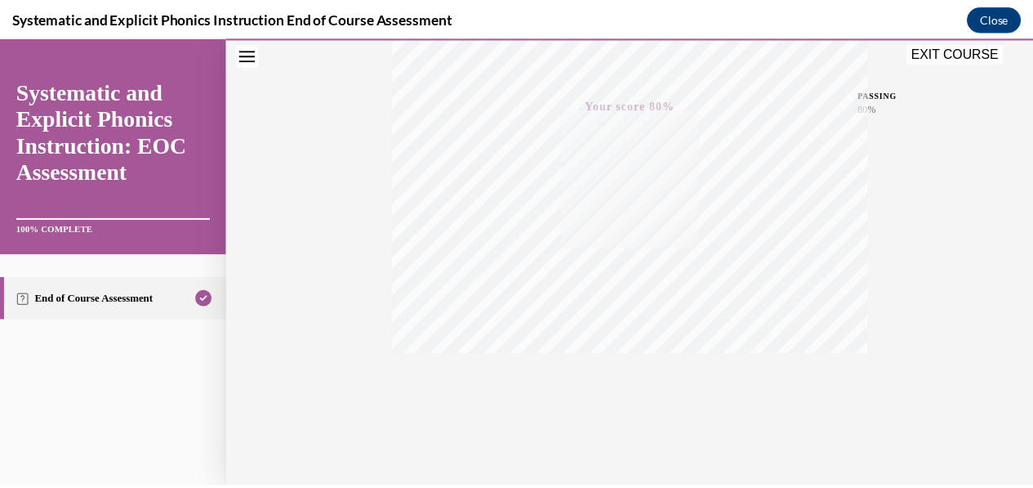
scroll to position [385, 0]
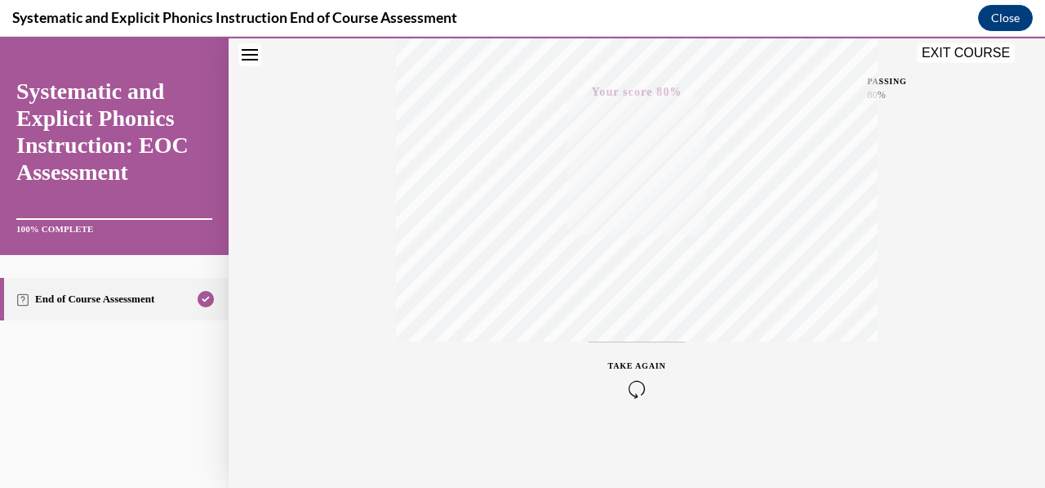
click at [948, 45] on button "EXIT COURSE" at bounding box center [966, 53] width 98 height 20
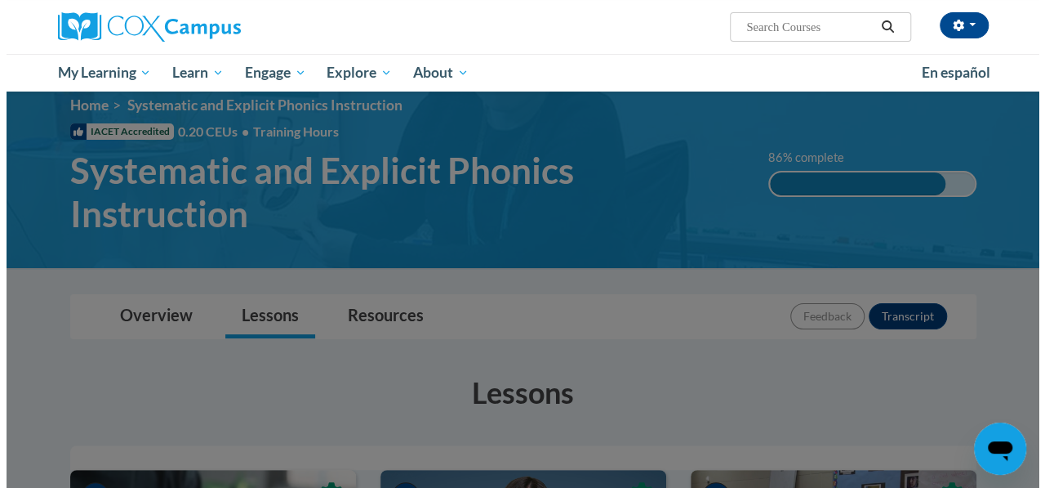
scroll to position [0, 0]
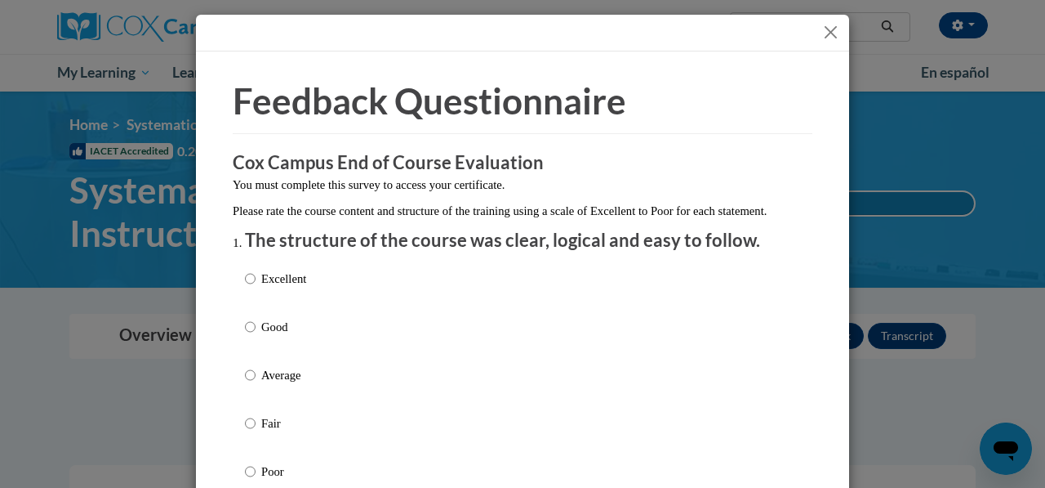
click at [381, 332] on div "Excellent Good Average Fair Poor" at bounding box center [522, 394] width 555 height 266
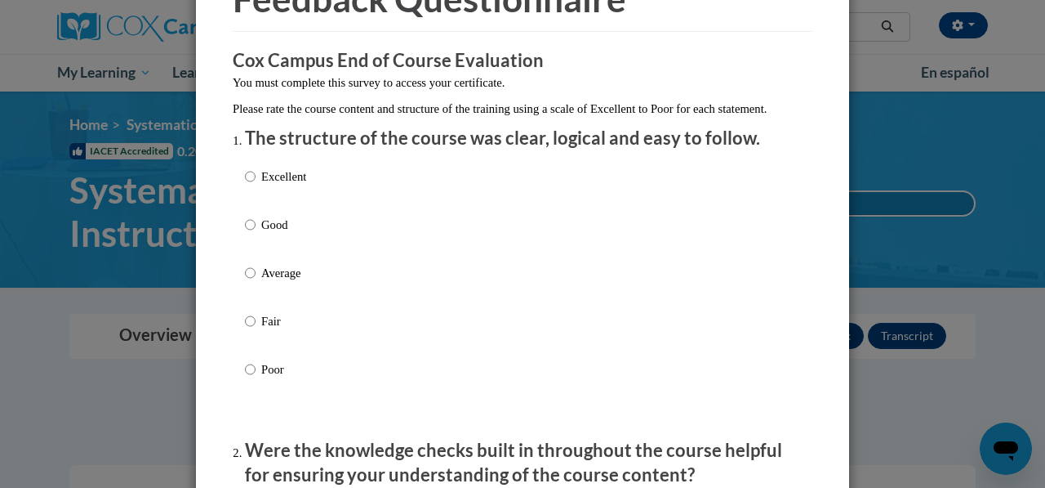
click at [261, 234] on p "Good" at bounding box center [283, 225] width 45 height 18
click at [256, 234] on input "Good" at bounding box center [250, 225] width 11 height 18
radio input "true"
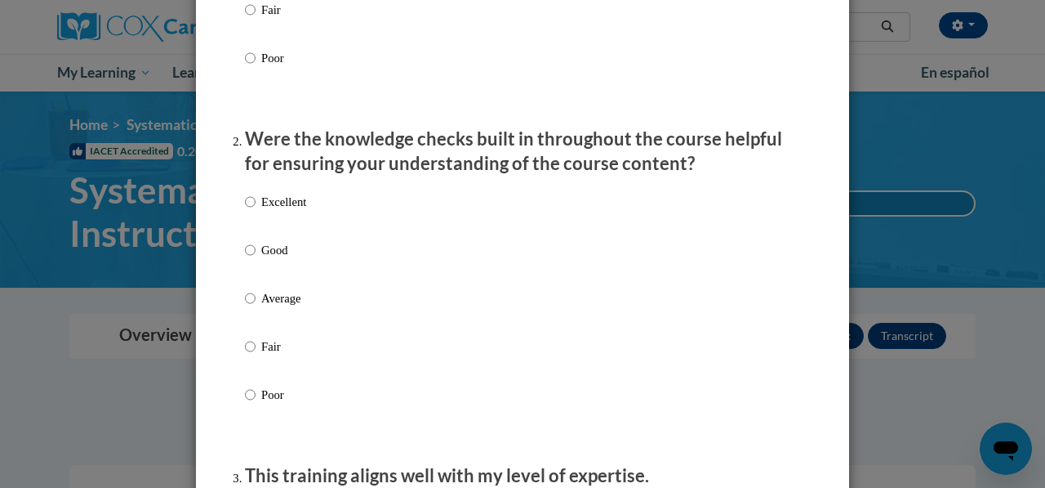
scroll to position [414, 0]
click at [265, 258] on p "Good" at bounding box center [283, 249] width 45 height 18
click at [256, 258] on input "Good" at bounding box center [250, 249] width 11 height 18
radio input "true"
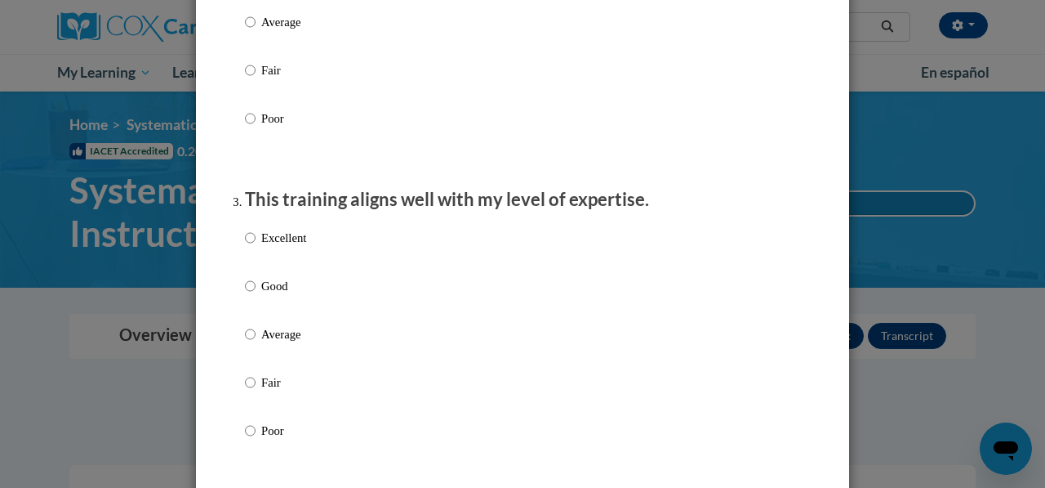
scroll to position [690, 0]
click at [265, 294] on p "Good" at bounding box center [283, 285] width 45 height 18
click at [256, 294] on input "Good" at bounding box center [250, 285] width 11 height 18
radio input "true"
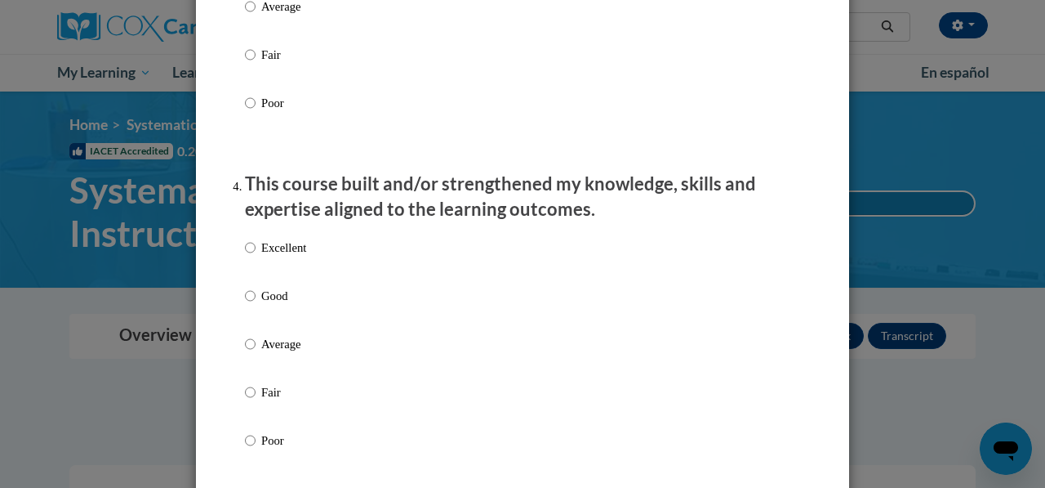
click at [261, 305] on p "Good" at bounding box center [283, 296] width 45 height 18
click at [256, 305] on input "Good" at bounding box center [250, 296] width 11 height 18
radio input "true"
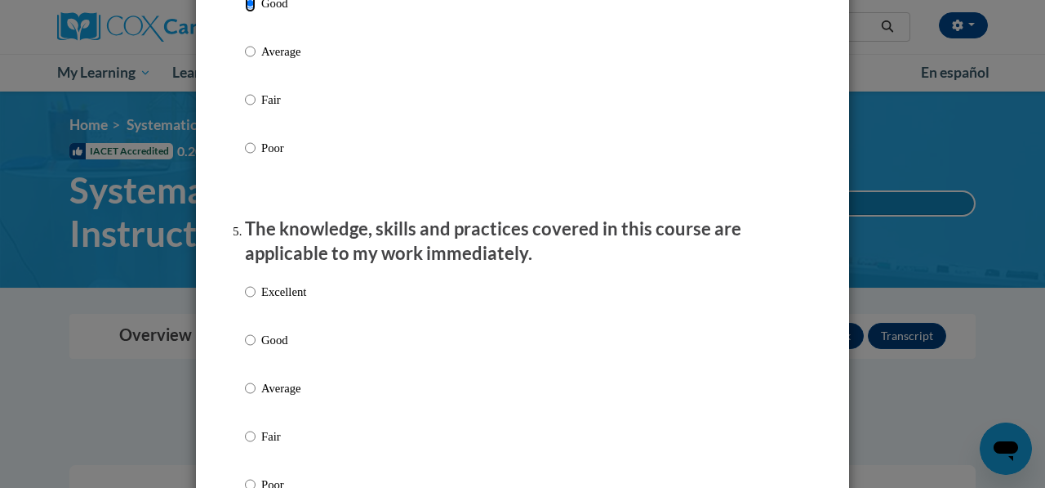
scroll to position [1329, 0]
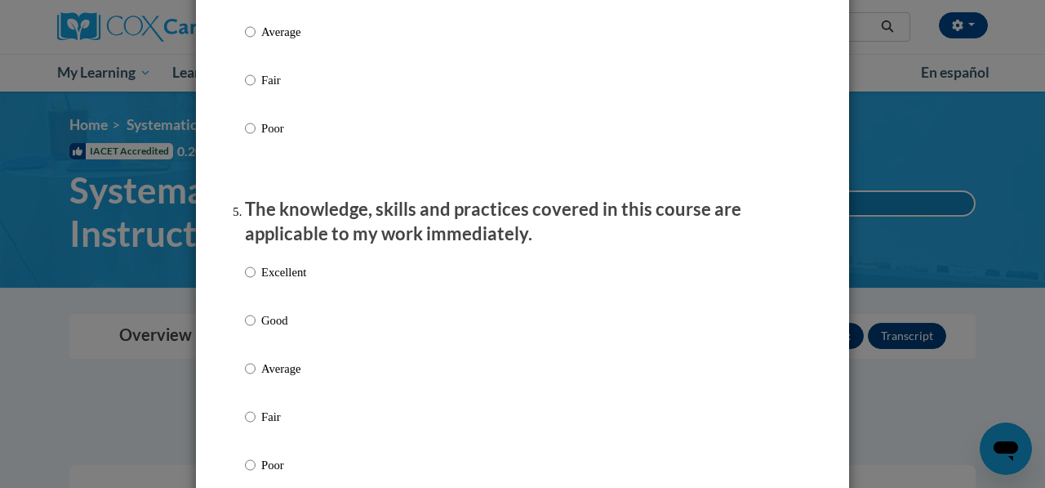
click at [270, 329] on p "Good" at bounding box center [283, 320] width 45 height 18
click at [256, 329] on input "Good" at bounding box center [250, 320] width 11 height 18
radio input "true"
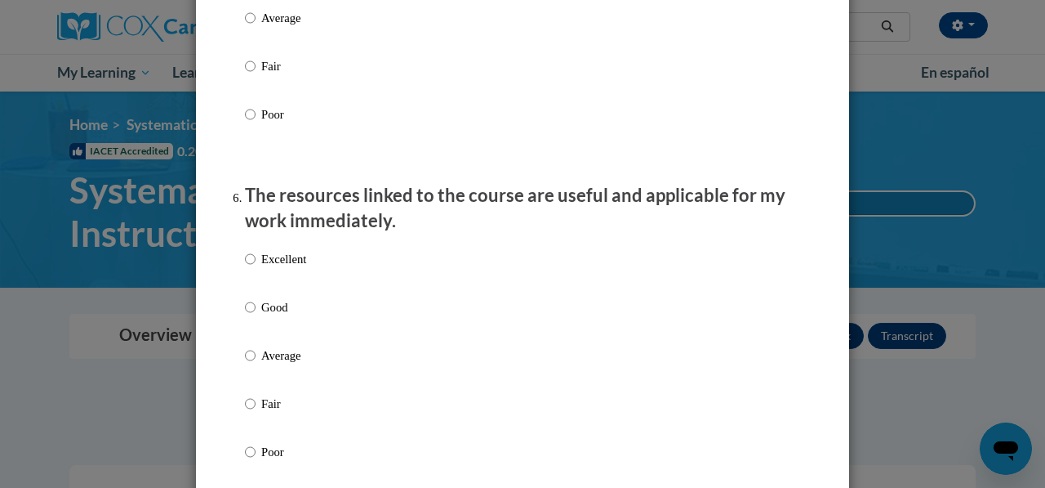
scroll to position [1680, 0]
click at [277, 310] on div "Excellent Good Average Fair Poor" at bounding box center [275, 367] width 61 height 253
click at [277, 315] on p "Good" at bounding box center [283, 306] width 45 height 18
click at [256, 315] on input "Good" at bounding box center [250, 306] width 11 height 18
radio input "true"
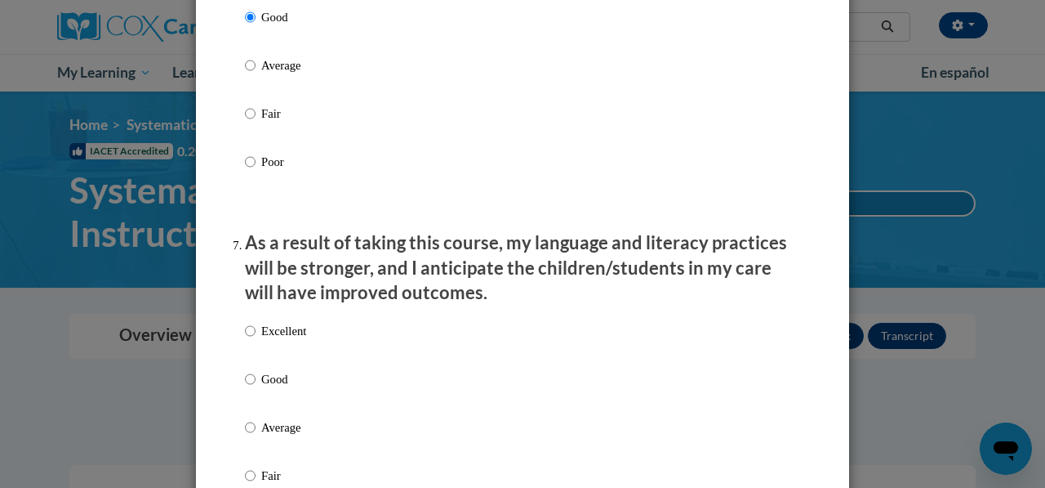
click at [278, 388] on p "Good" at bounding box center [283, 379] width 45 height 18
click at [256, 388] on input "Good" at bounding box center [250, 379] width 11 height 18
radio input "true"
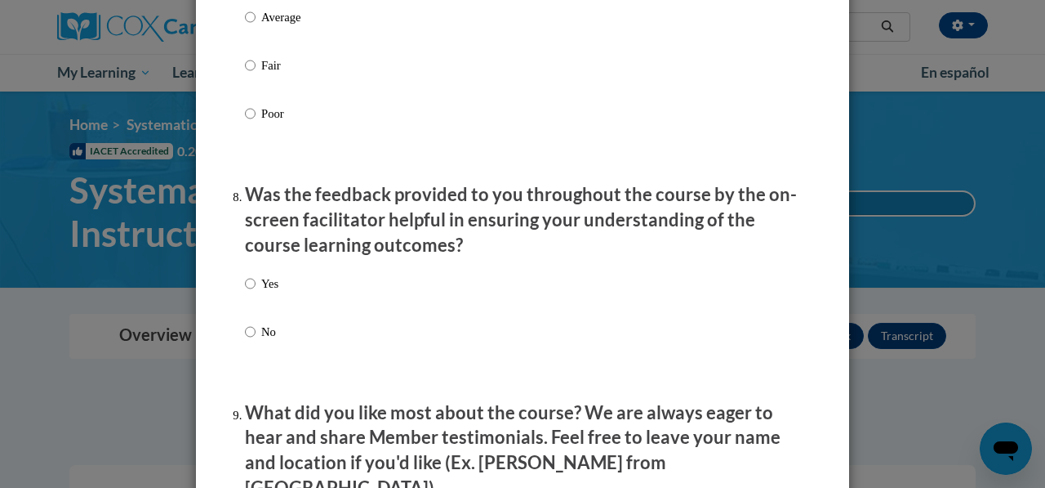
scroll to position [2381, 0]
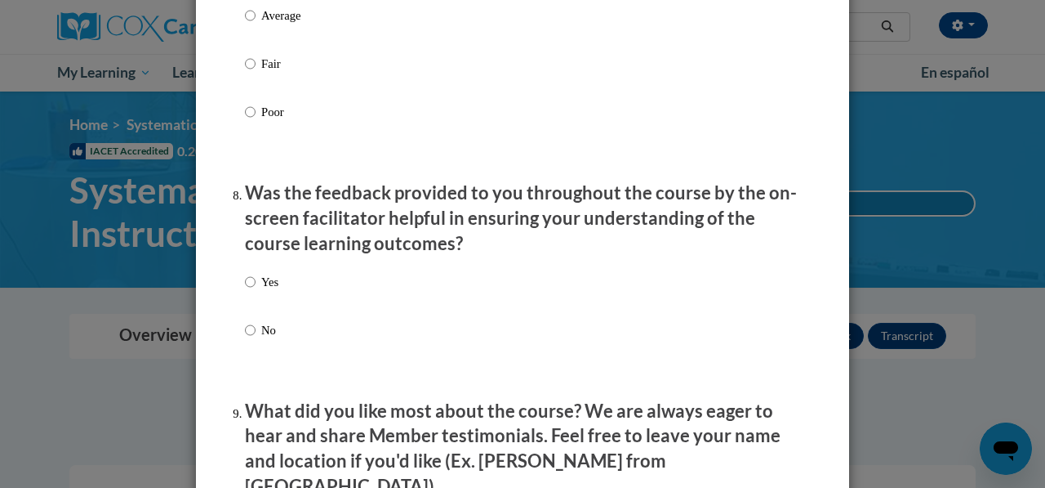
click at [273, 291] on p "Yes" at bounding box center [269, 282] width 17 height 18
click at [256, 291] on input "Yes" at bounding box center [250, 282] width 11 height 18
radio input "true"
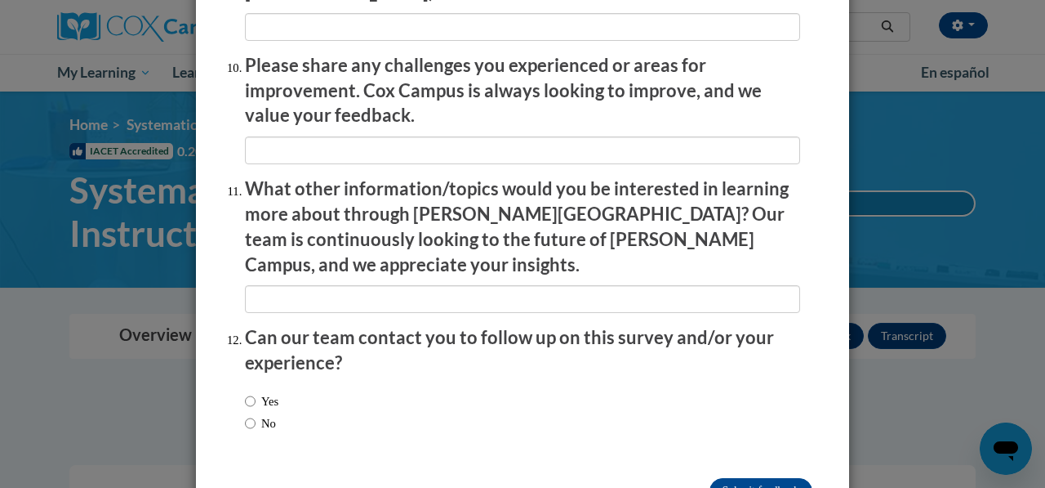
scroll to position [2908, 0]
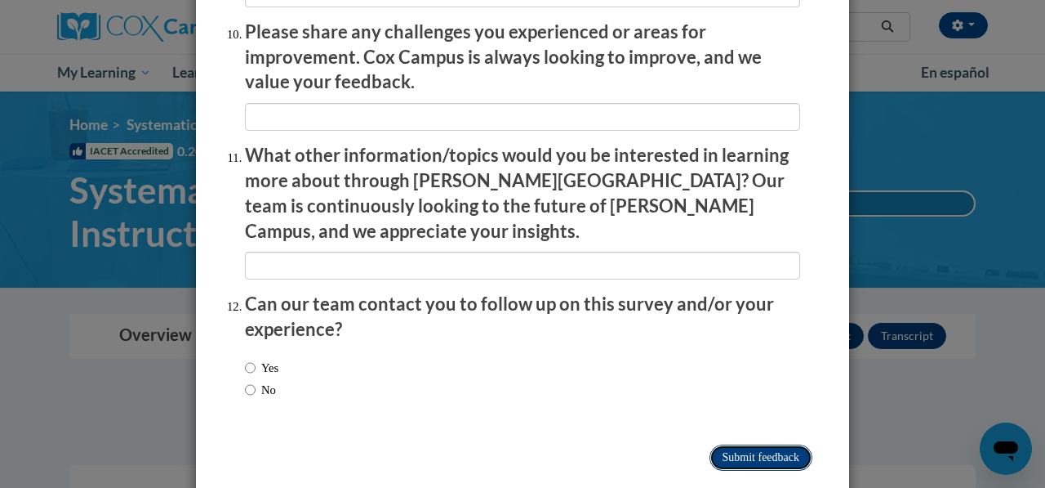
click at [728, 444] on input "Submit feedback" at bounding box center [761, 457] width 103 height 26
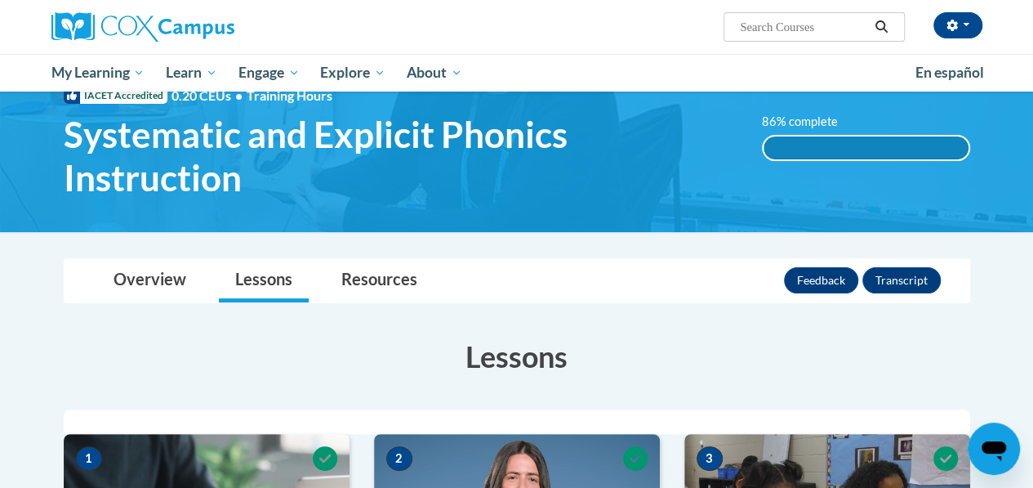
scroll to position [0, 0]
